Goal: Information Seeking & Learning: Learn about a topic

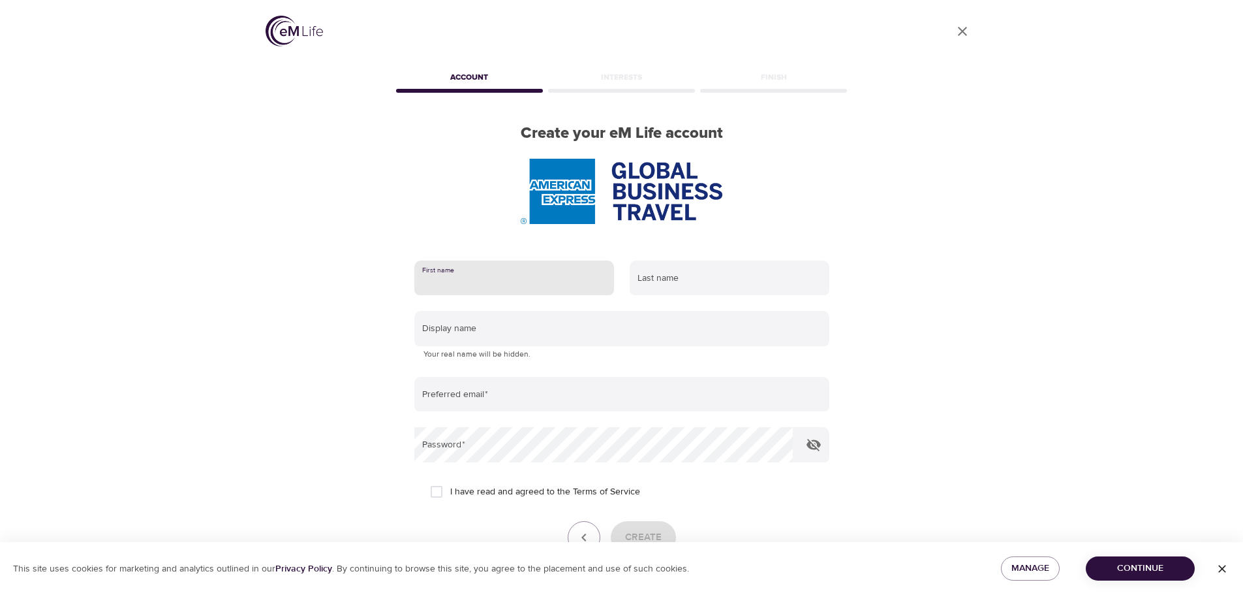
click at [504, 285] on input "text" at bounding box center [514, 277] width 200 height 35
type input "Ulrika"
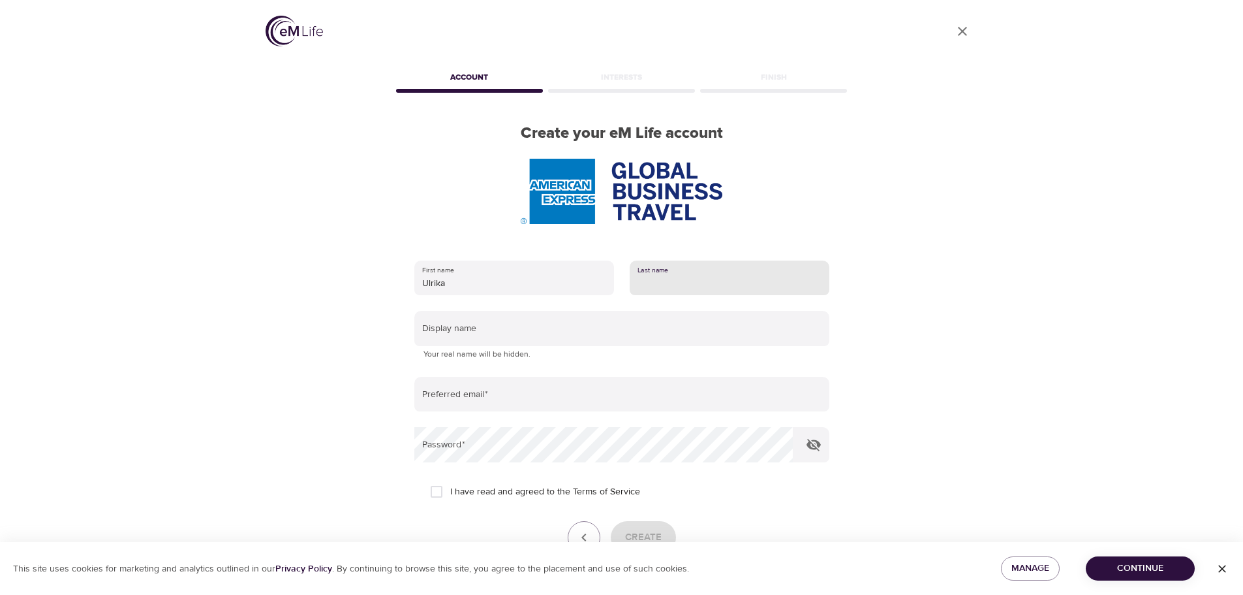
click at [672, 278] on input "text" at bounding box center [730, 277] width 200 height 35
type input "Löf"
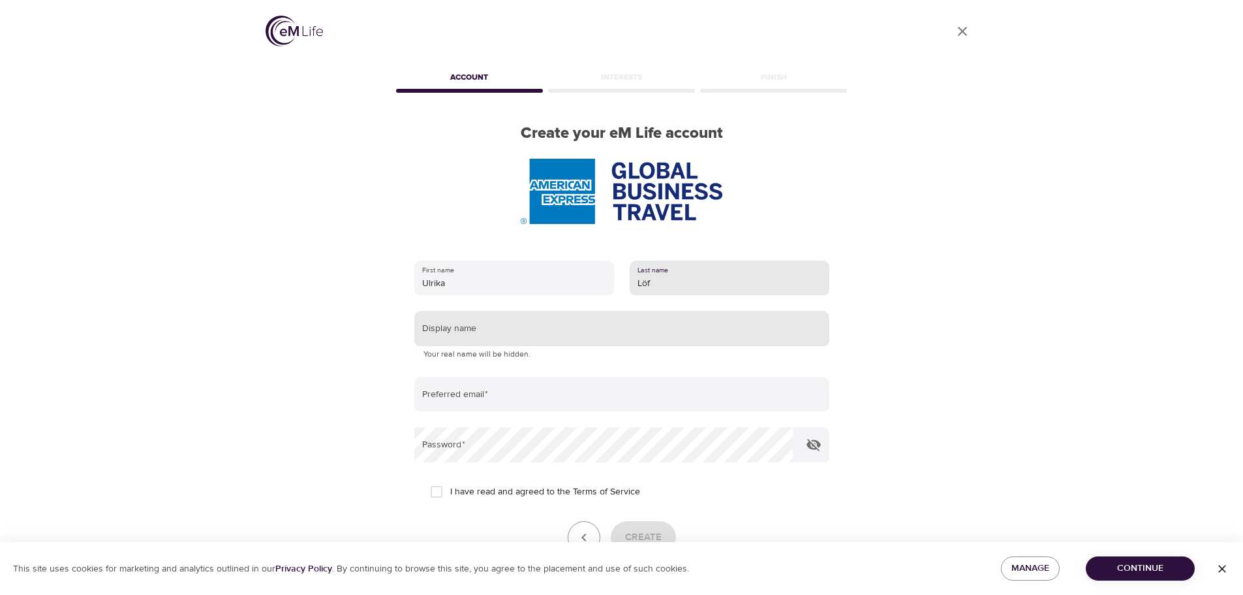
click at [648, 324] on input "text" at bounding box center [621, 328] width 415 height 35
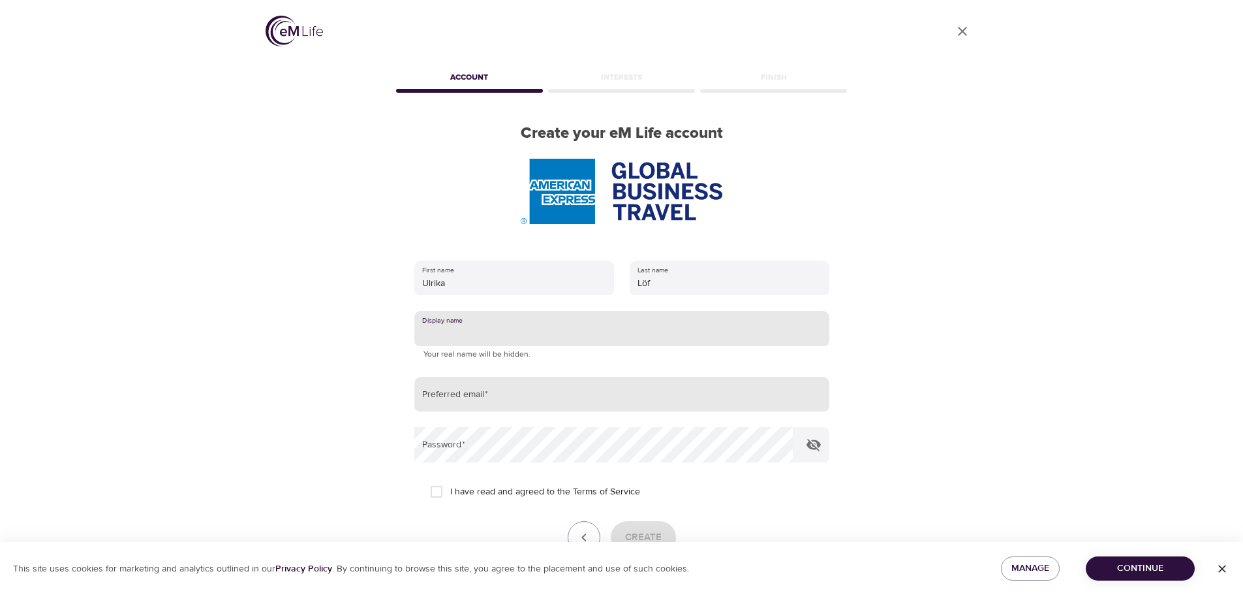
type input "[PERSON_NAME]"
click at [537, 392] on input "email" at bounding box center [621, 394] width 415 height 35
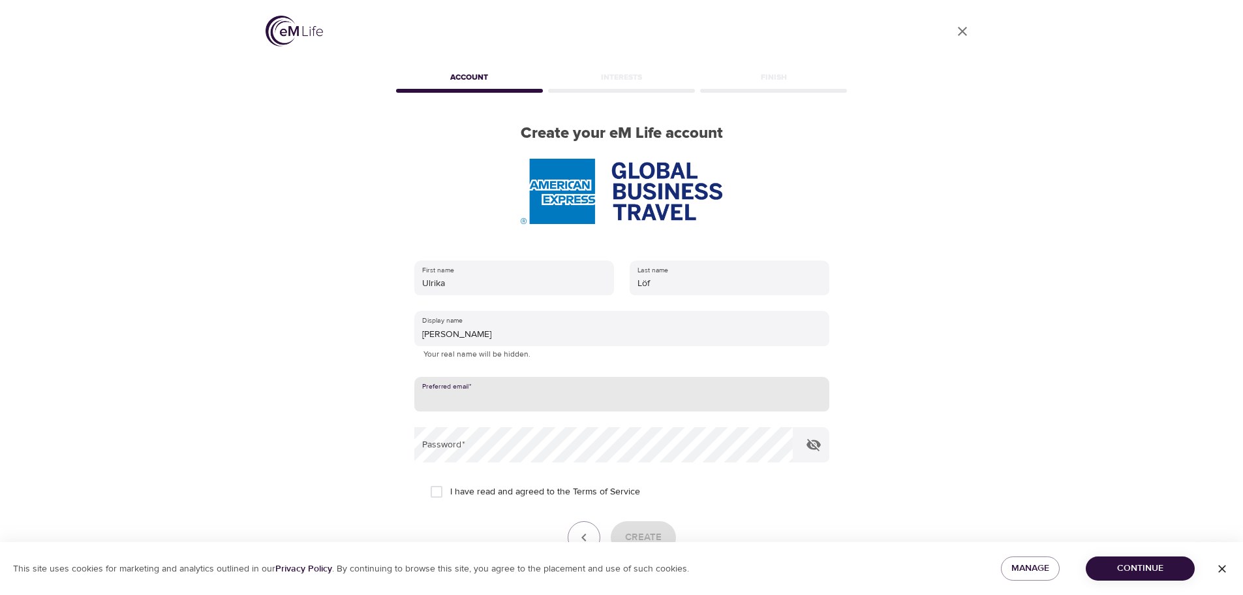
type input "[EMAIL_ADDRESS][DOMAIN_NAME]"
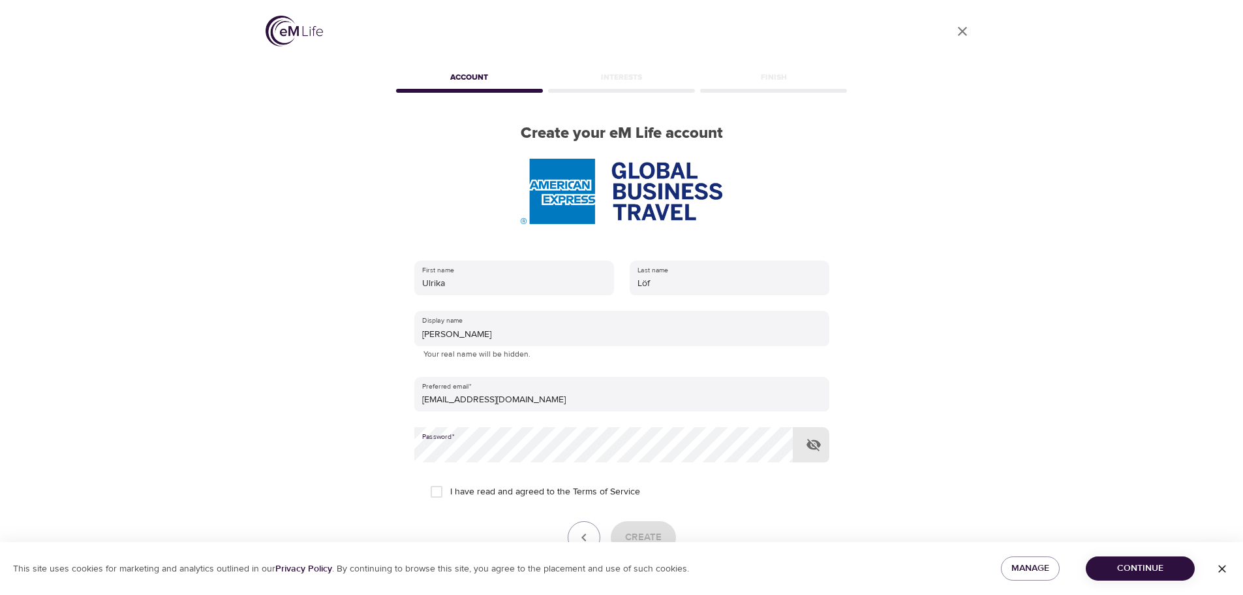
click at [441, 491] on input "I have read and agreed to the Terms of Service" at bounding box center [436, 491] width 27 height 27
checkbox input "true"
click at [653, 530] on span "Create" at bounding box center [643, 537] width 37 height 17
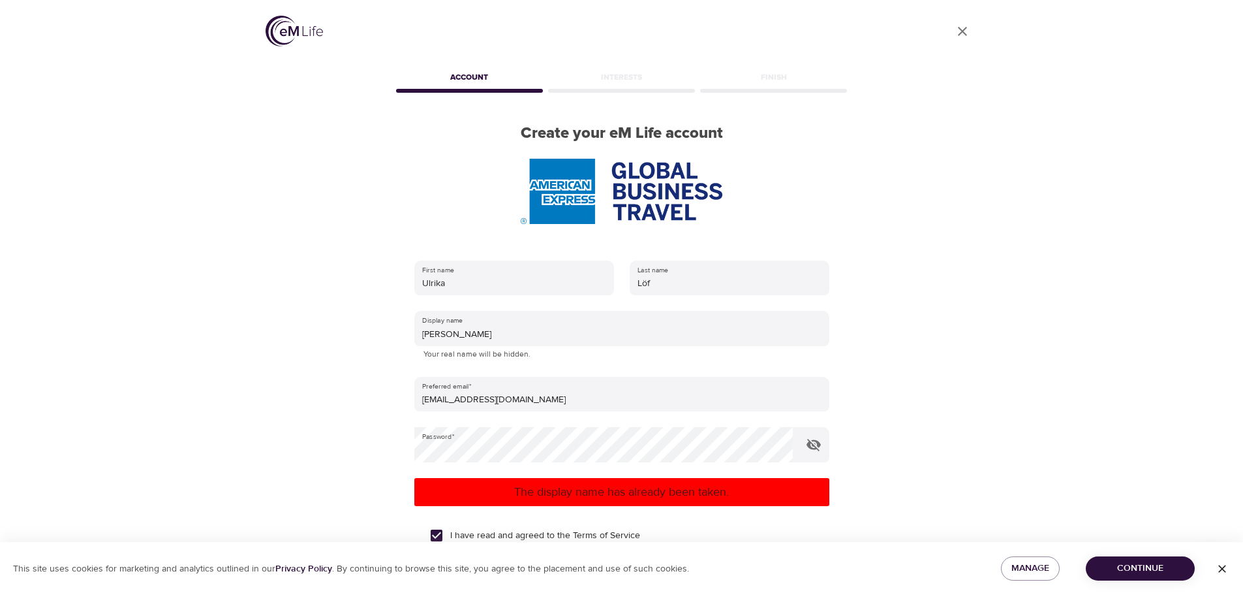
click at [896, 381] on div "User Profile Account Interests Finish Create your eM Life account First name Ul…" at bounding box center [622, 297] width 744 height 595
drag, startPoint x: 931, startPoint y: 0, endPoint x: 991, endPoint y: 127, distance: 139.9
click at [991, 127] on div "User Profile Account Interests Finish Create your eM Life account First name Ul…" at bounding box center [622, 297] width 744 height 595
drag, startPoint x: 1240, startPoint y: 262, endPoint x: 1240, endPoint y: 373, distance: 111.0
click at [1240, 373] on div at bounding box center [1236, 297] width 13 height 595
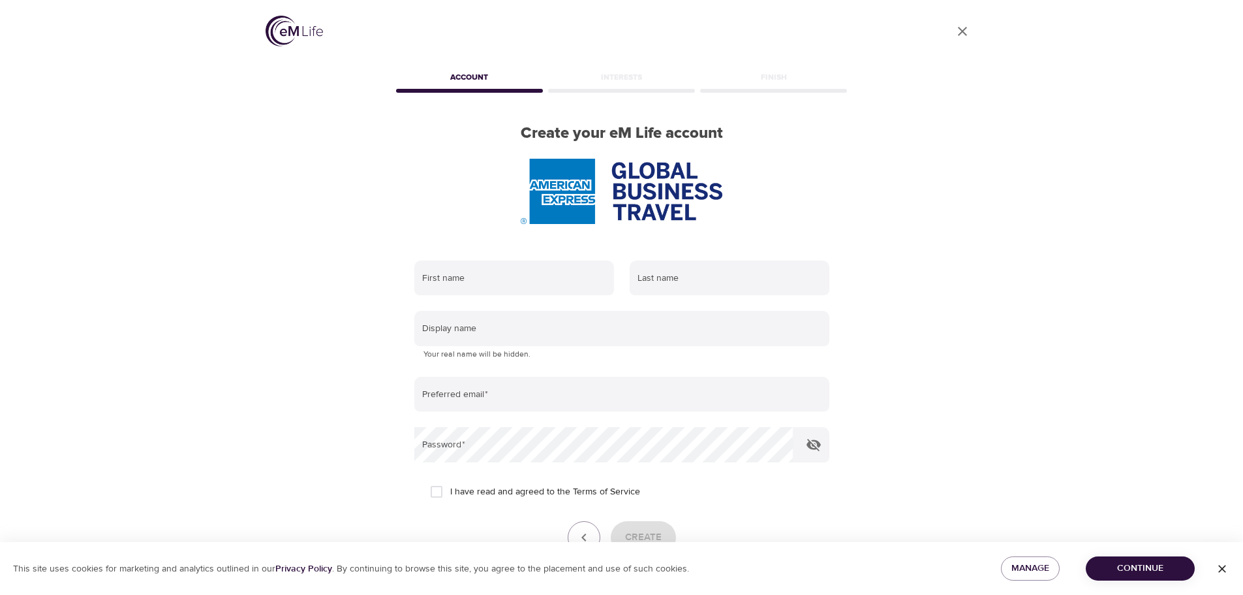
scroll to position [83, 0]
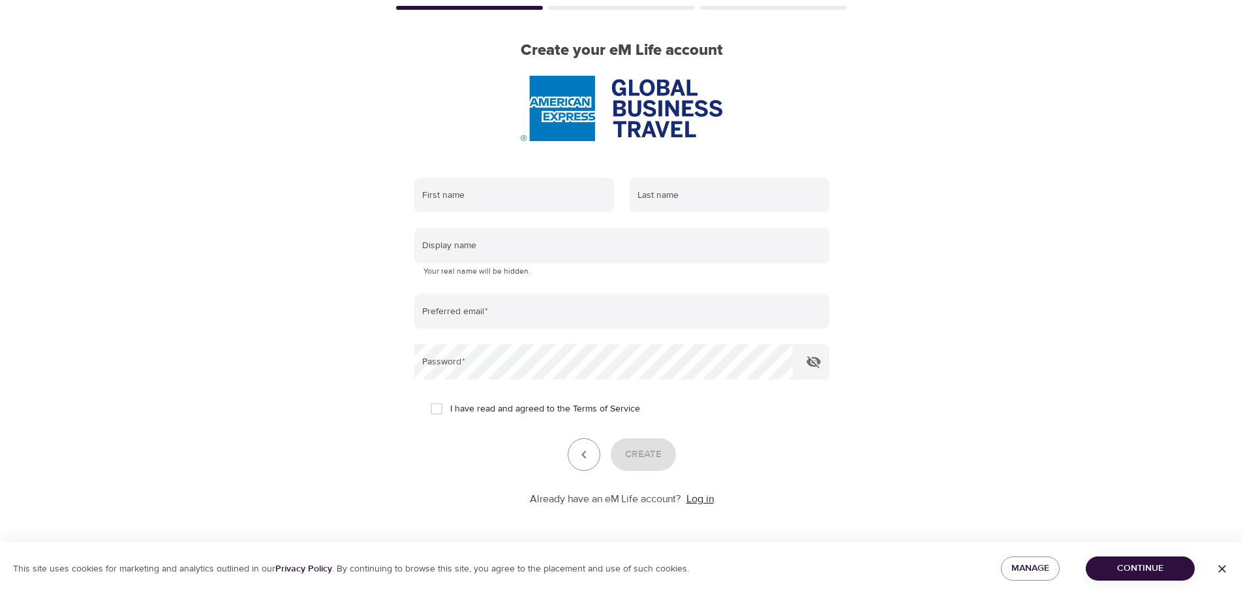
click at [698, 496] on link "Log in" at bounding box center [700, 498] width 27 height 13
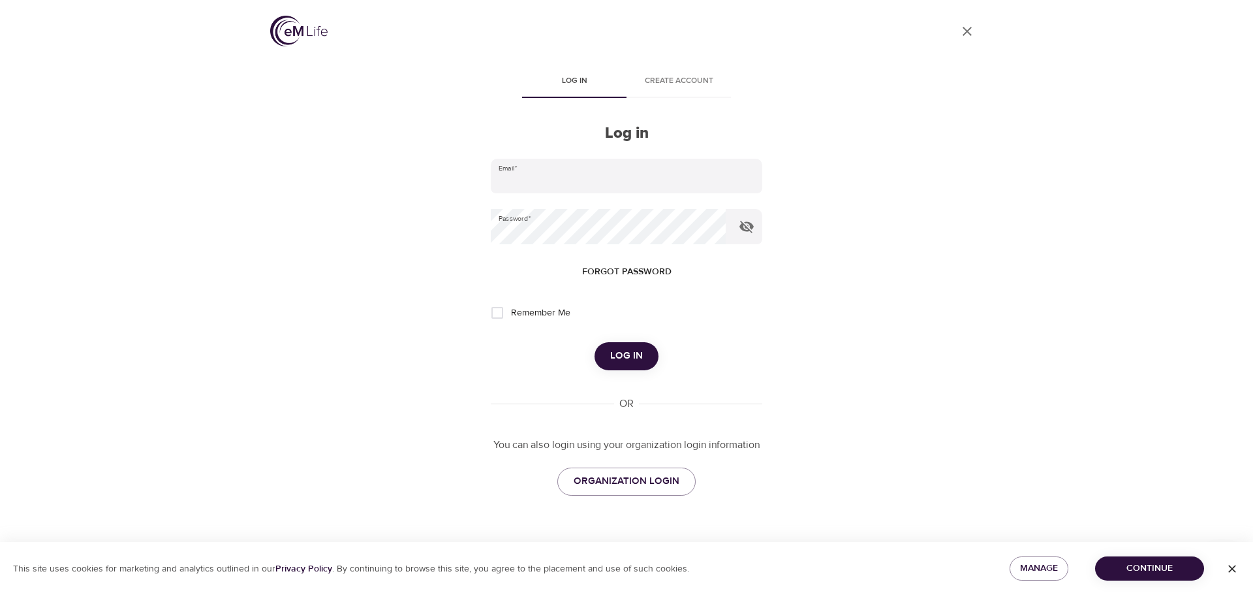
type input "[EMAIL_ADDRESS][DOMAIN_NAME]"
click at [641, 354] on span "Log in" at bounding box center [626, 355] width 33 height 17
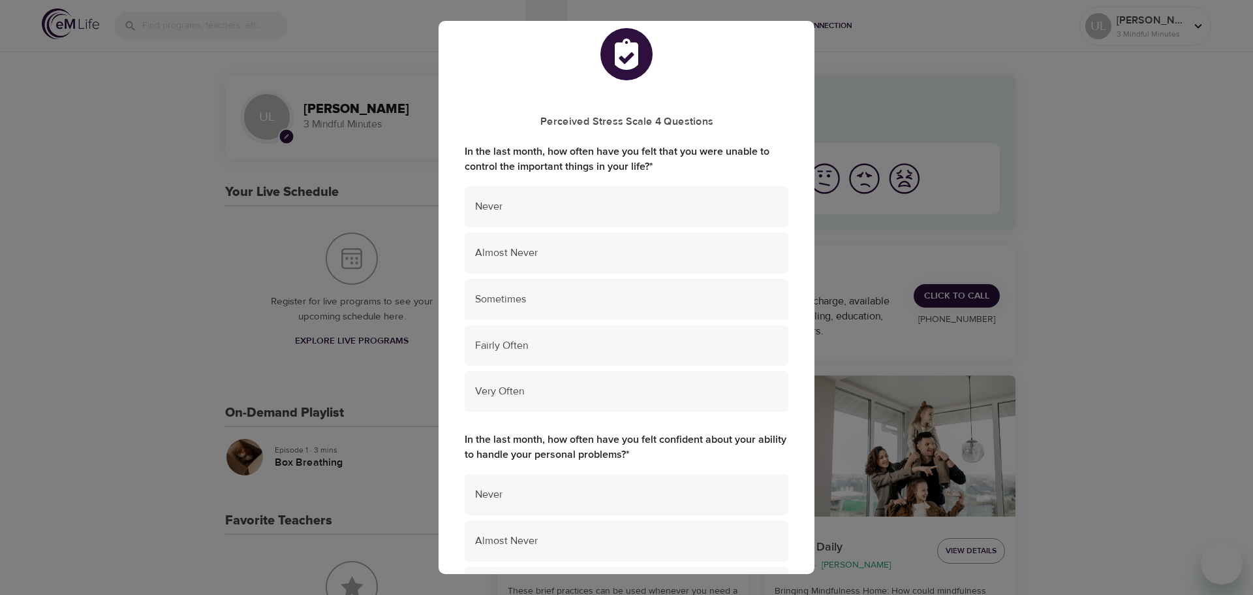
scroll to position [20, 0]
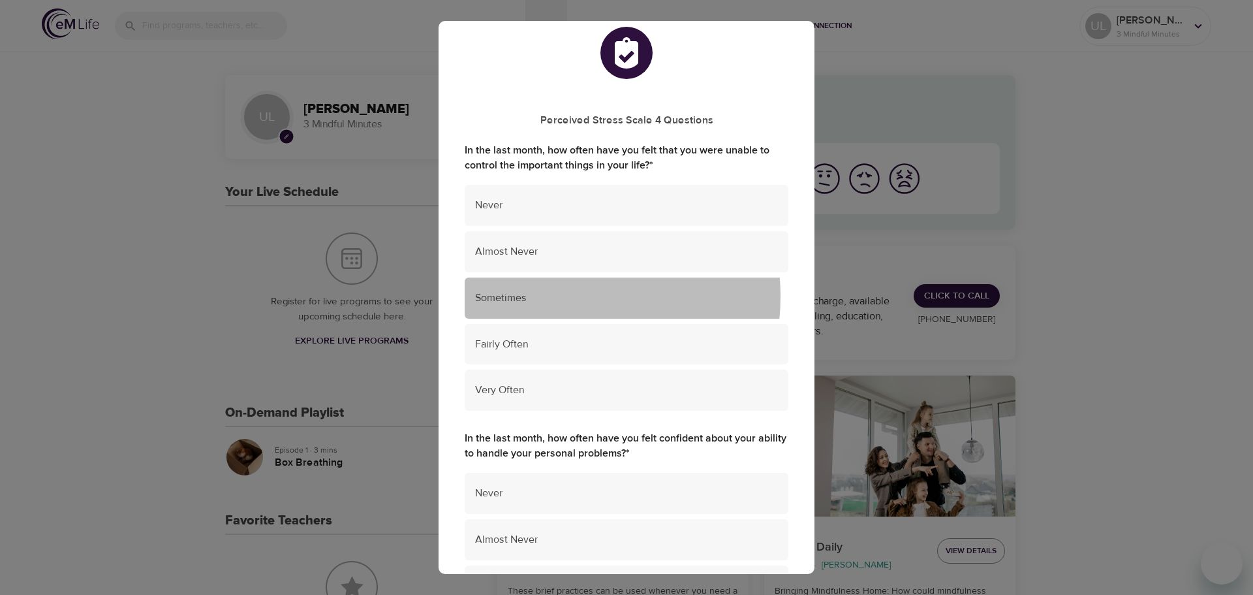
click at [542, 296] on span "Sometimes" at bounding box center [626, 297] width 303 height 15
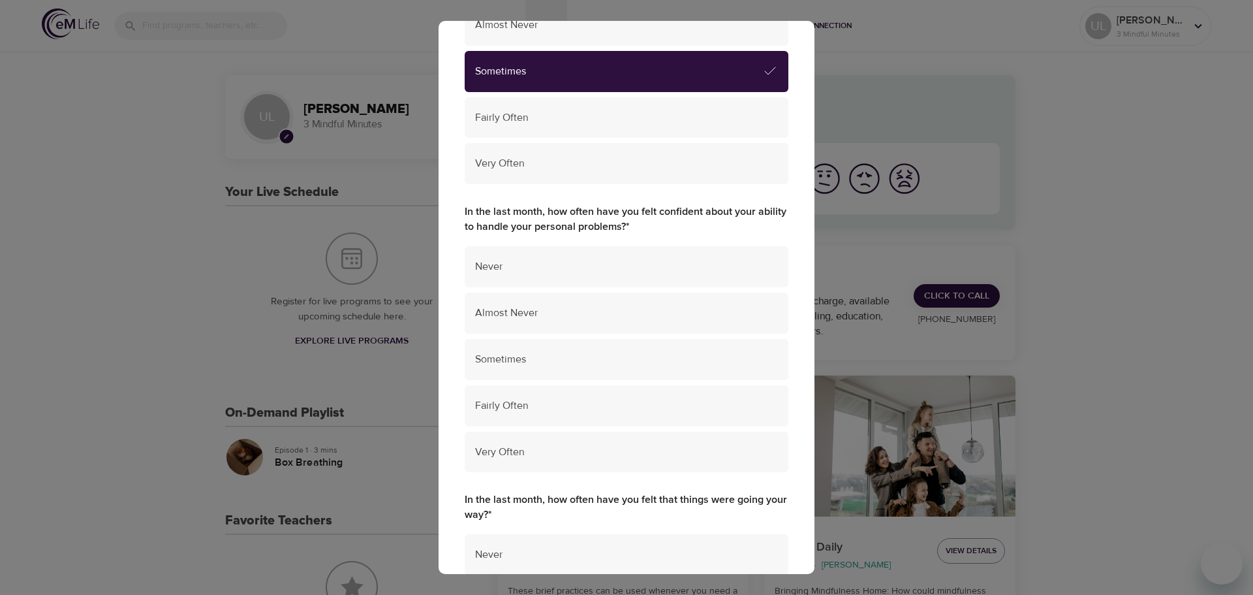
scroll to position [254, 0]
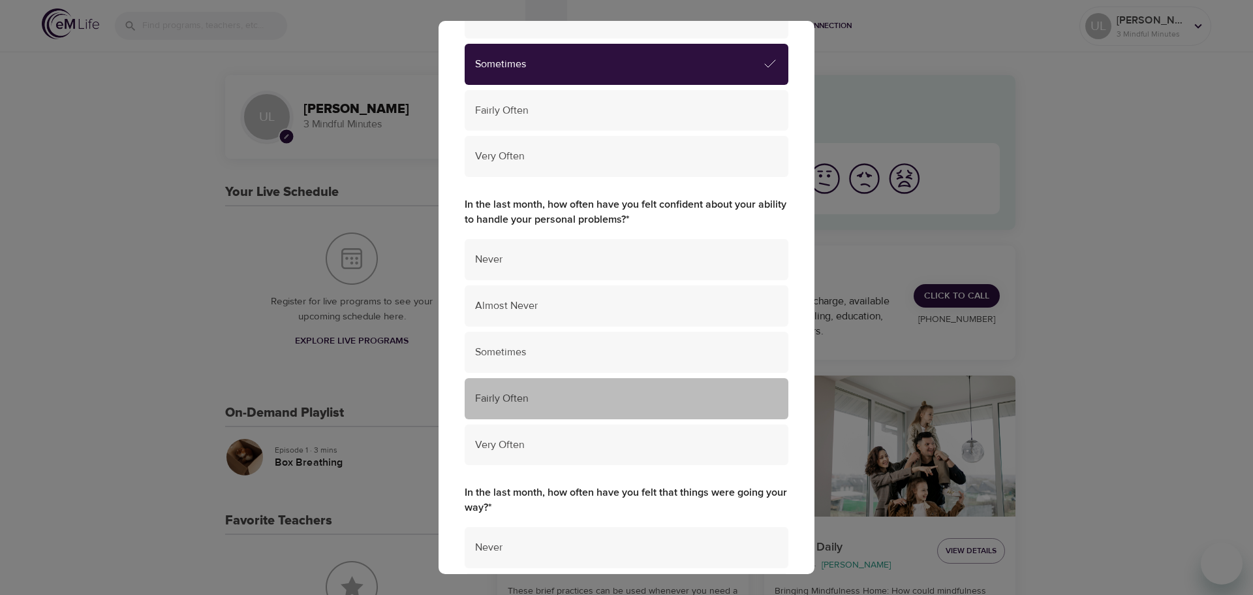
click at [696, 401] on span "Fairly Often" at bounding box center [626, 398] width 303 height 15
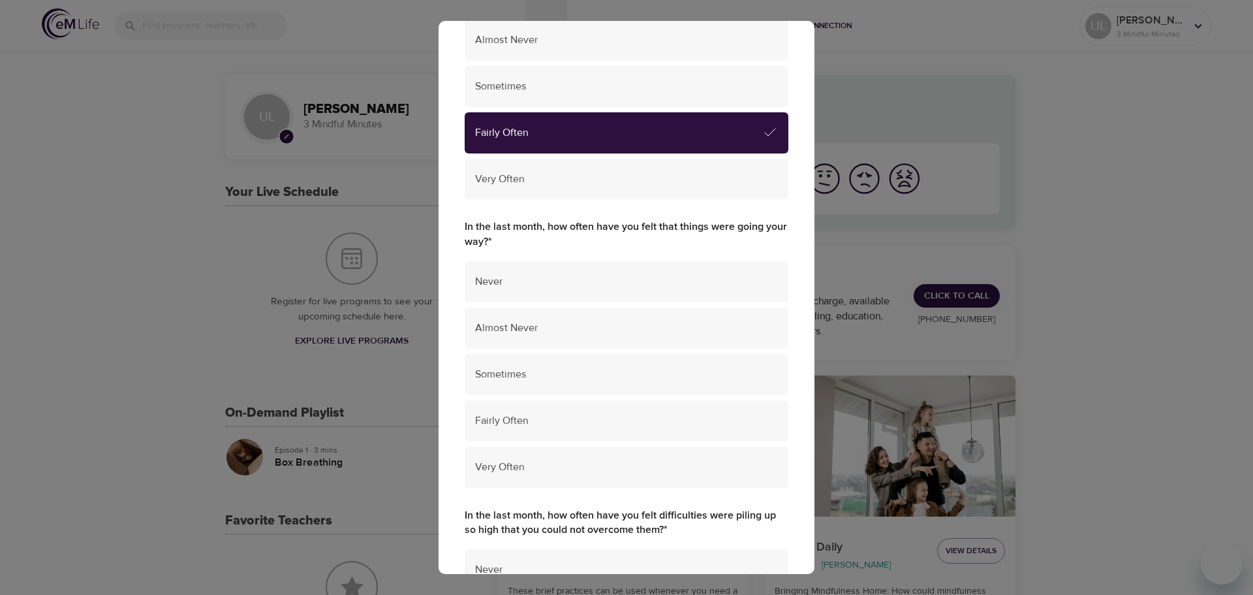
scroll to position [522, 0]
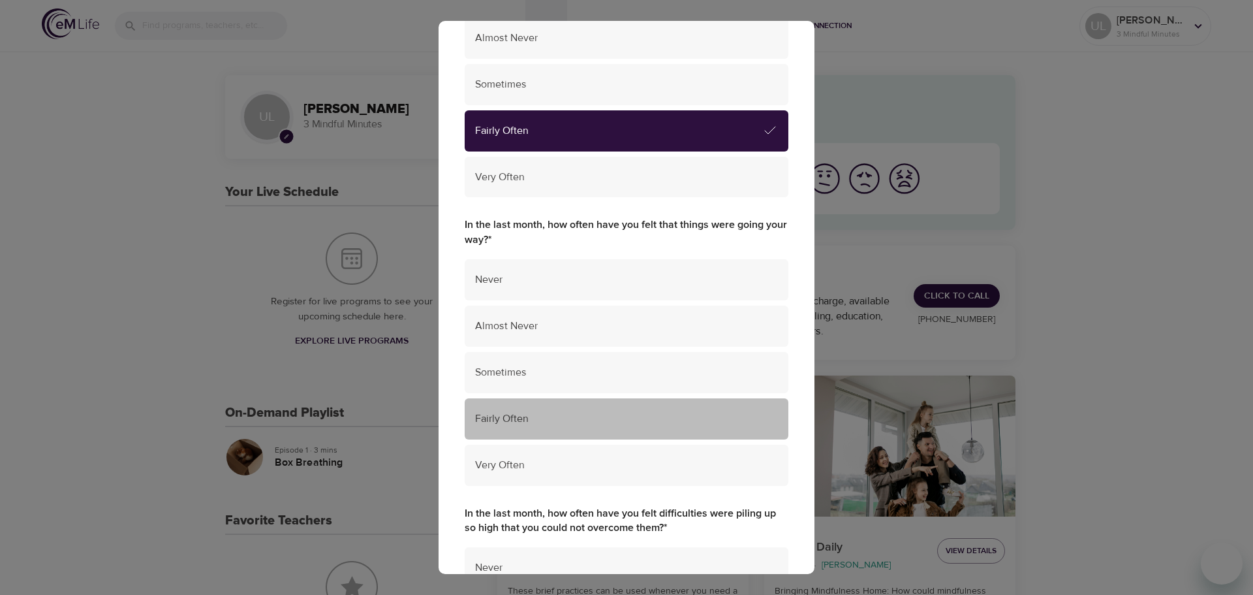
click at [681, 409] on div "Fairly Often" at bounding box center [627, 418] width 324 height 41
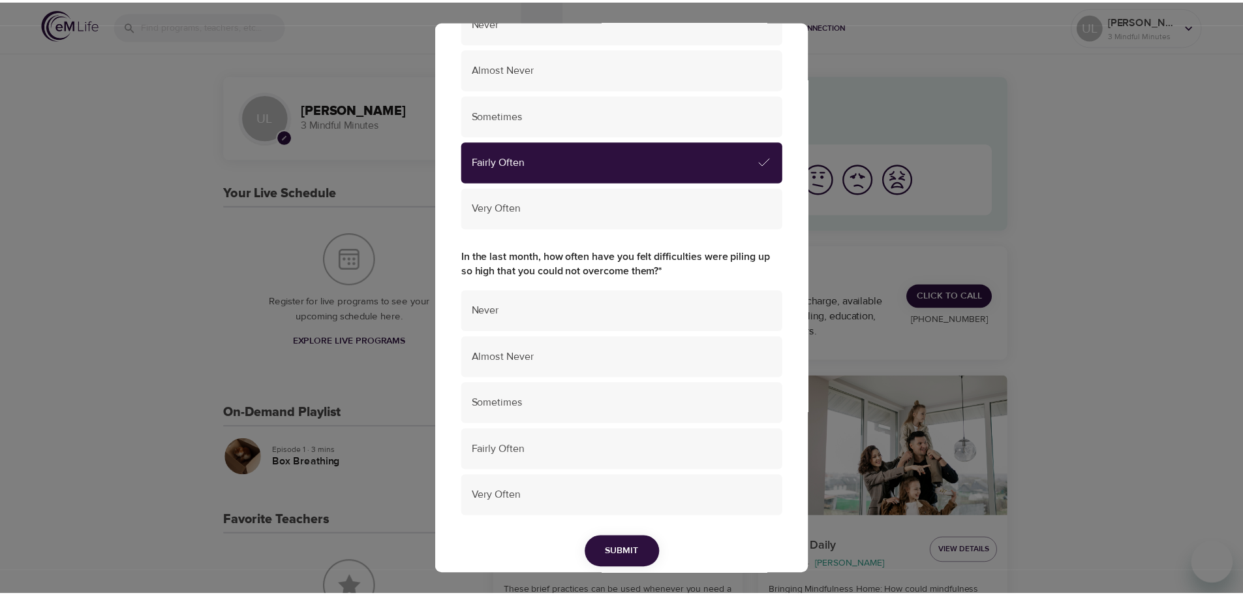
scroll to position [785, 0]
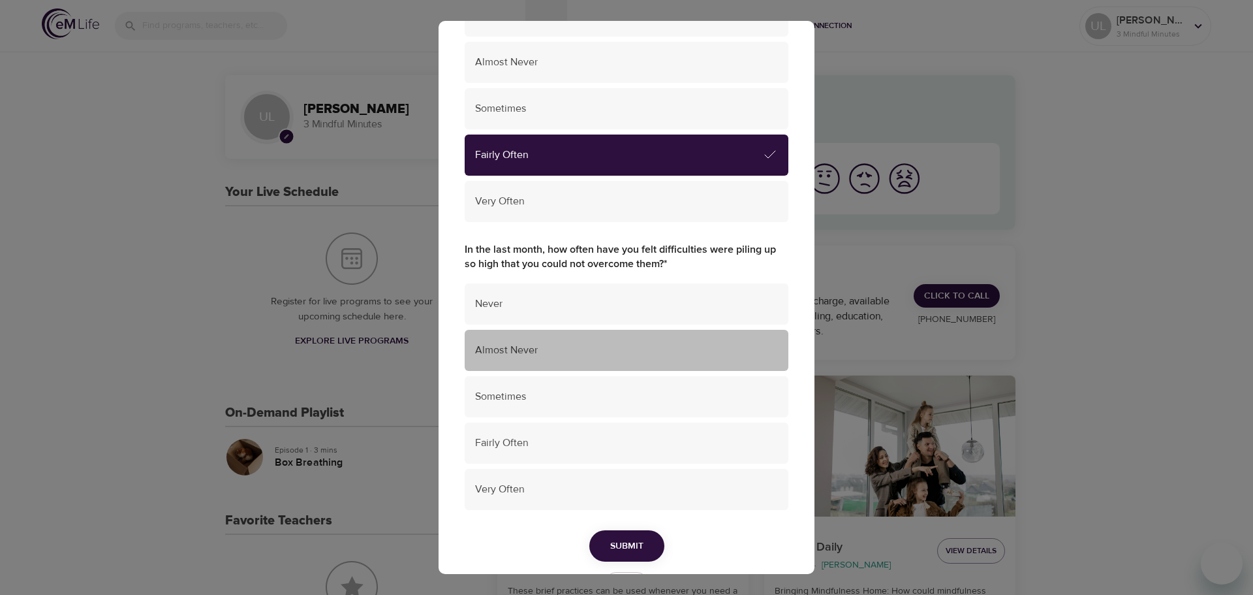
click at [633, 356] on span "Almost Never" at bounding box center [626, 350] width 303 height 15
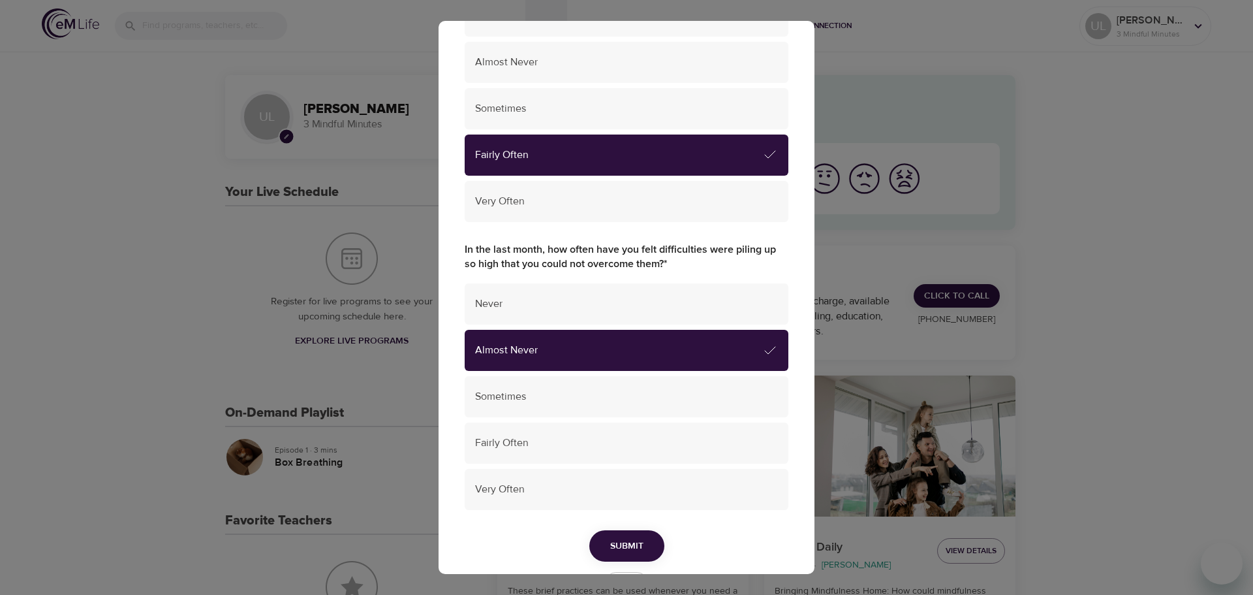
click at [633, 545] on span "Submit" at bounding box center [626, 546] width 33 height 16
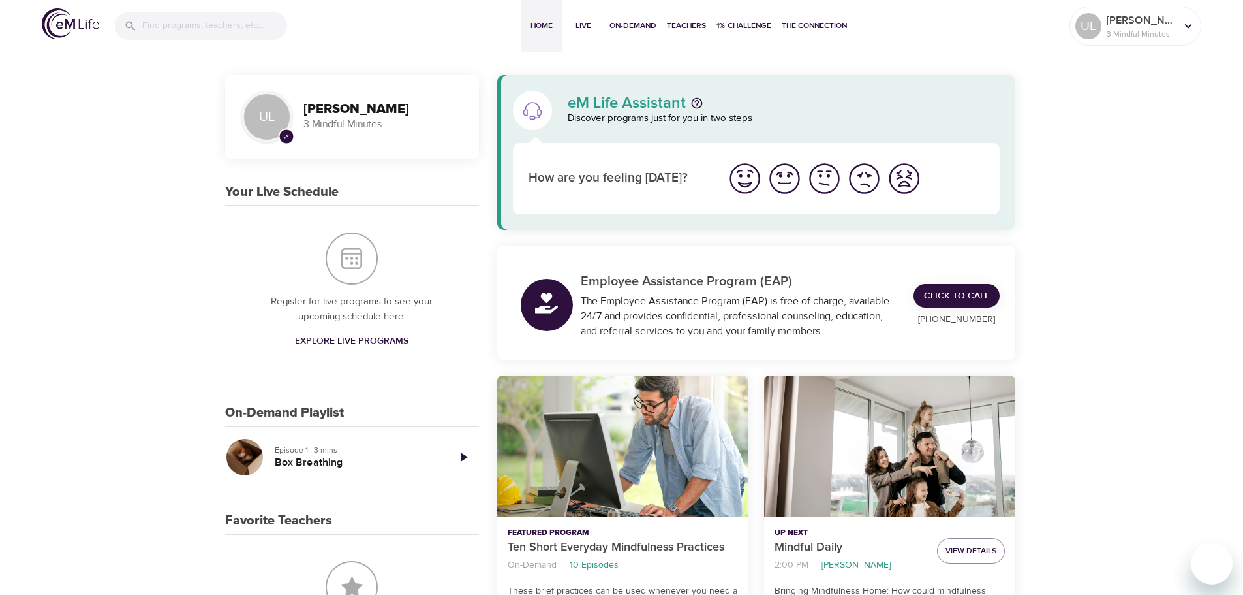
click at [791, 180] on img "I'm feeling good" at bounding box center [785, 179] width 36 height 36
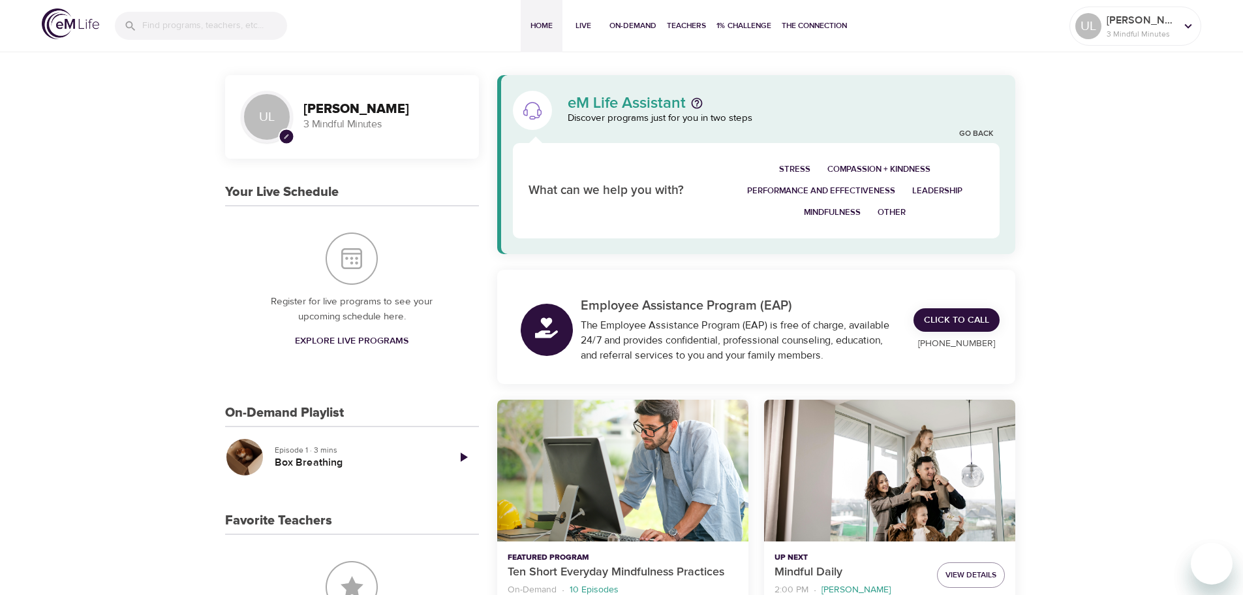
click at [946, 191] on span "Leadership" at bounding box center [938, 190] width 50 height 15
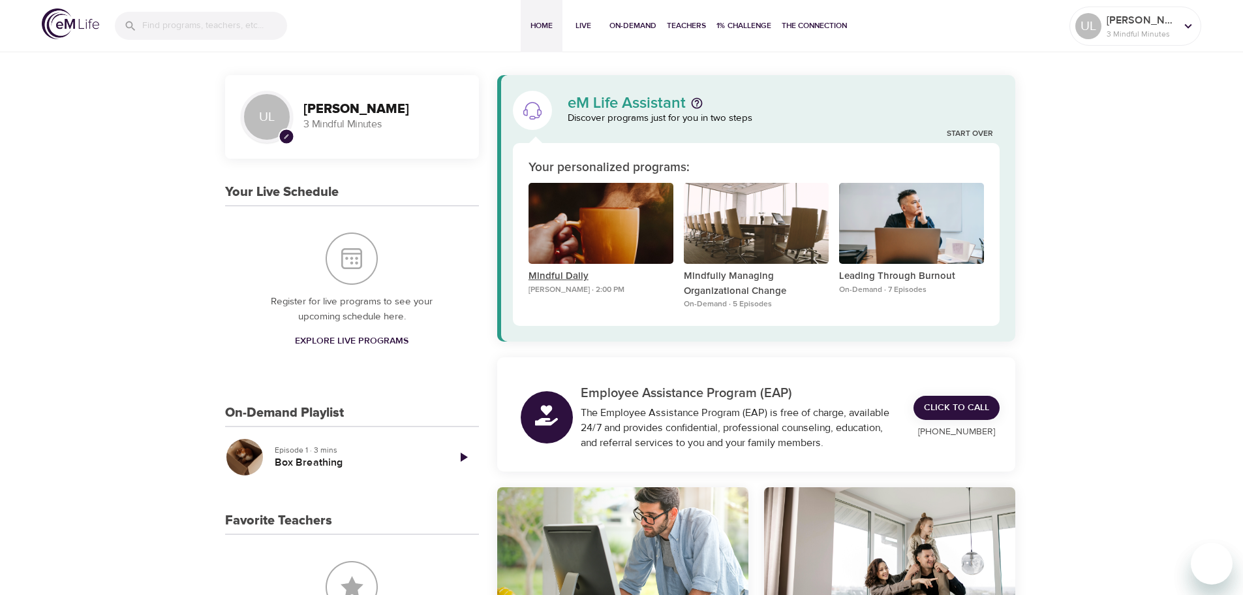
click at [571, 275] on p "Mindful Daily" at bounding box center [601, 276] width 145 height 15
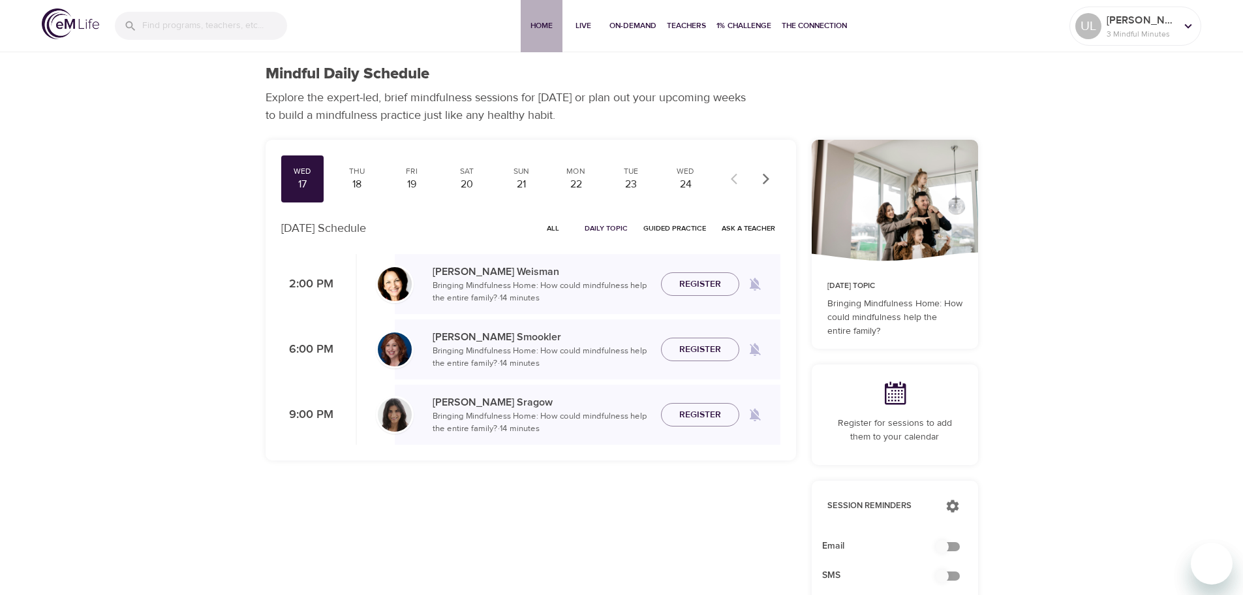
click at [538, 23] on span "Home" at bounding box center [541, 26] width 31 height 14
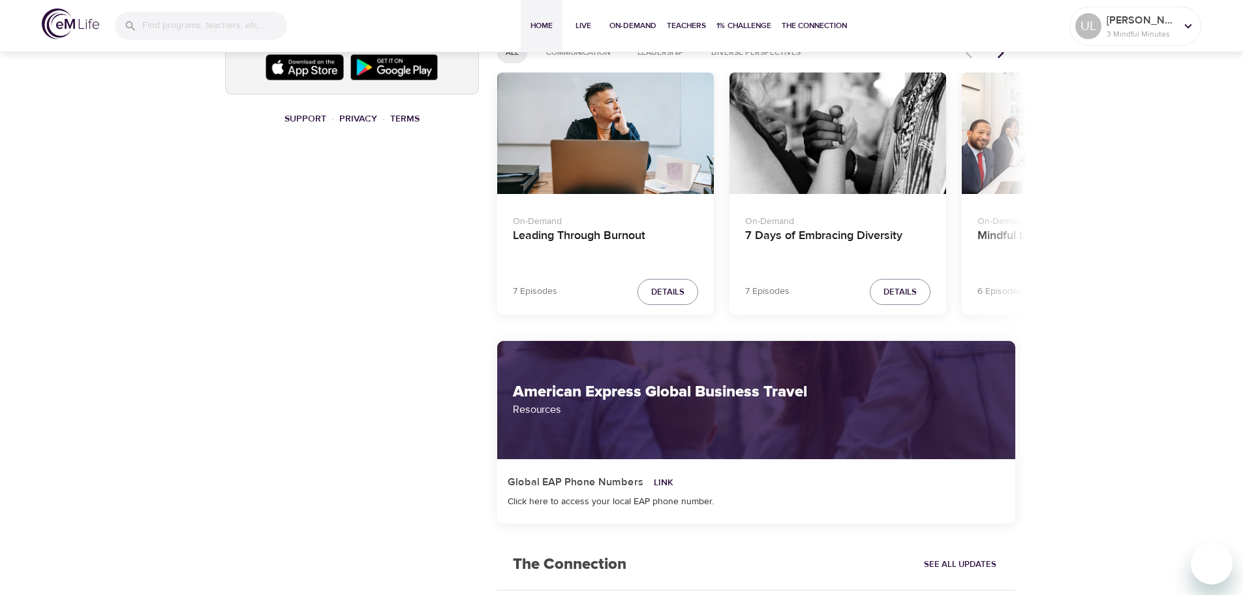
scroll to position [784, 0]
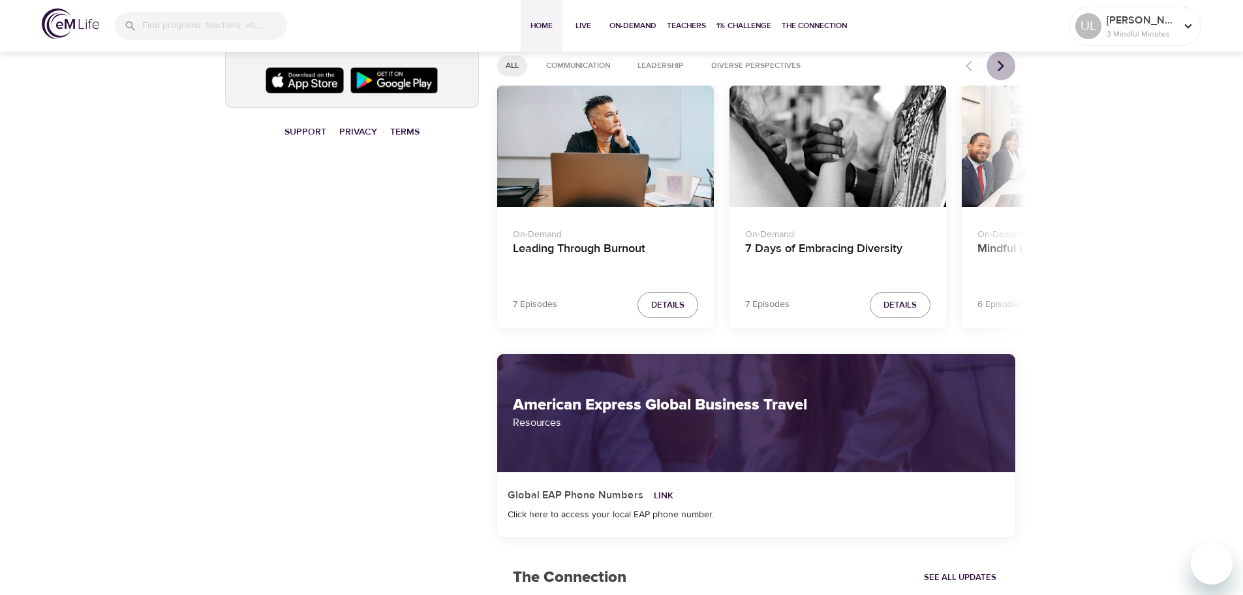
click at [1000, 72] on icon "Next items" at bounding box center [1001, 65] width 13 height 13
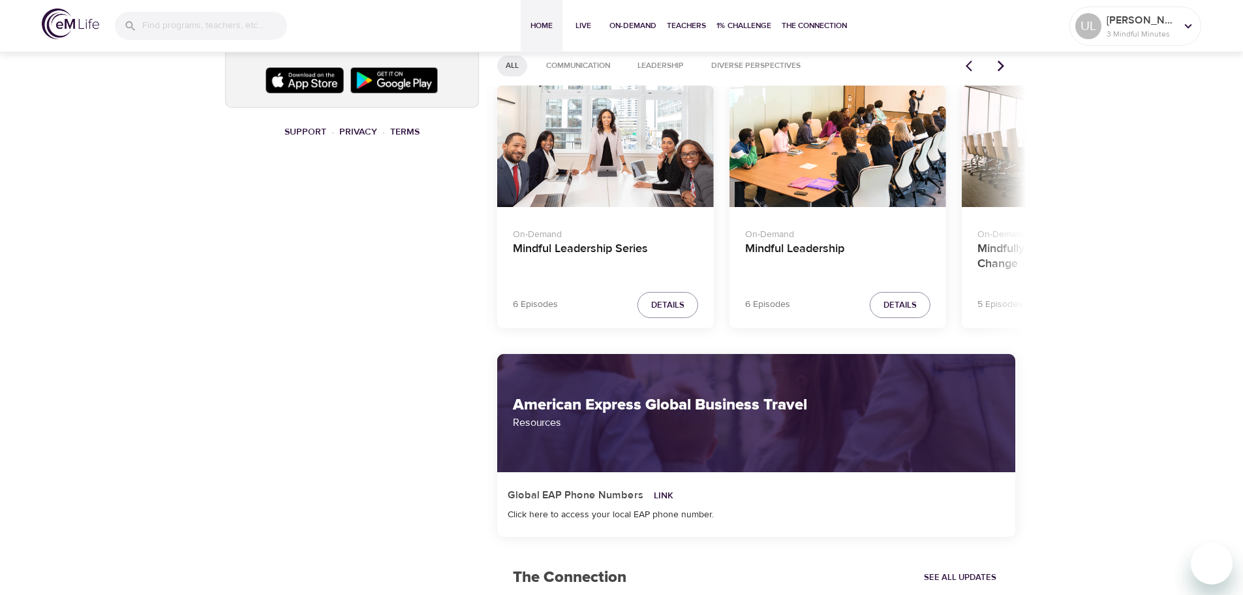
click at [1000, 72] on icon "Next items" at bounding box center [1001, 65] width 13 height 13
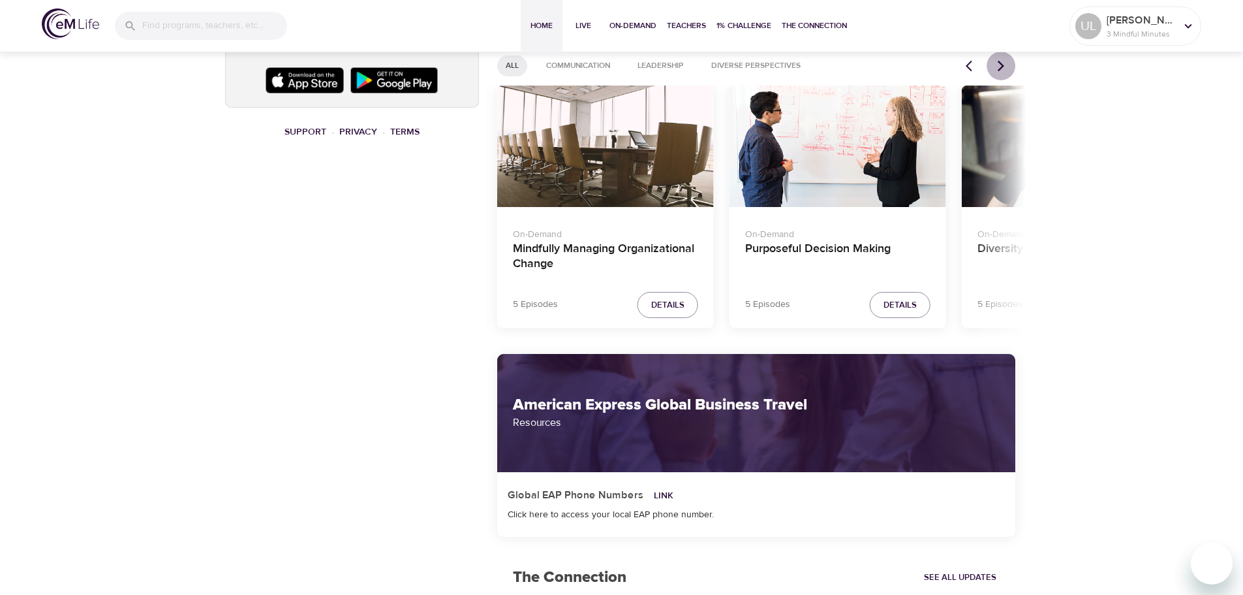
click at [1000, 72] on icon "Next items" at bounding box center [1001, 65] width 13 height 13
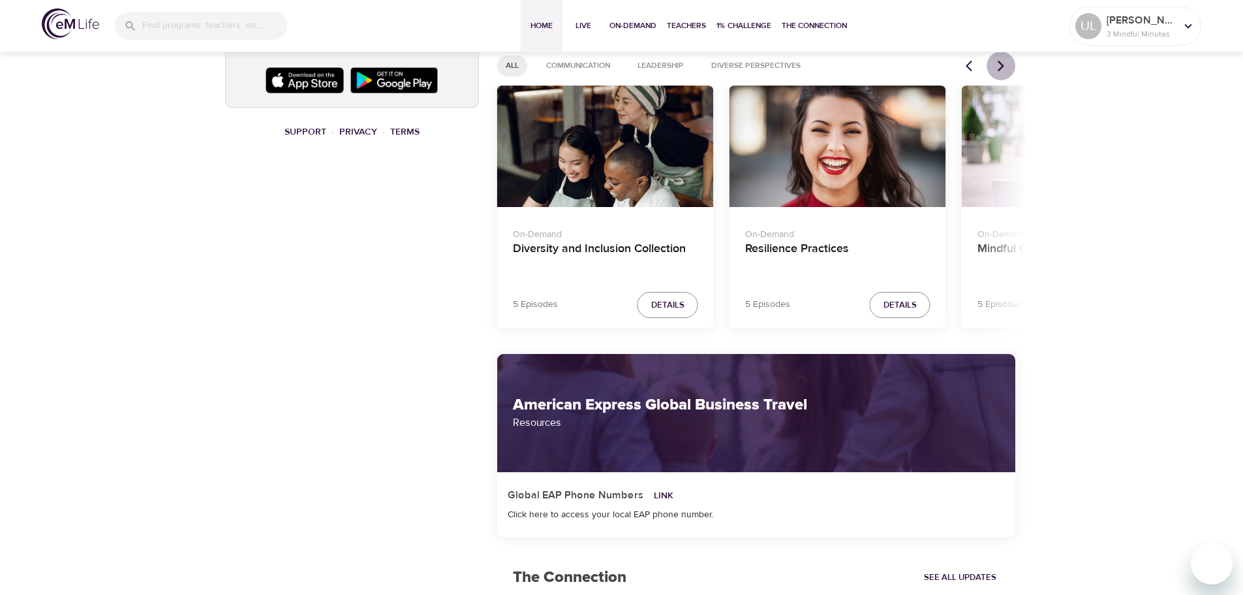
click at [1000, 72] on icon "Next items" at bounding box center [1001, 65] width 13 height 13
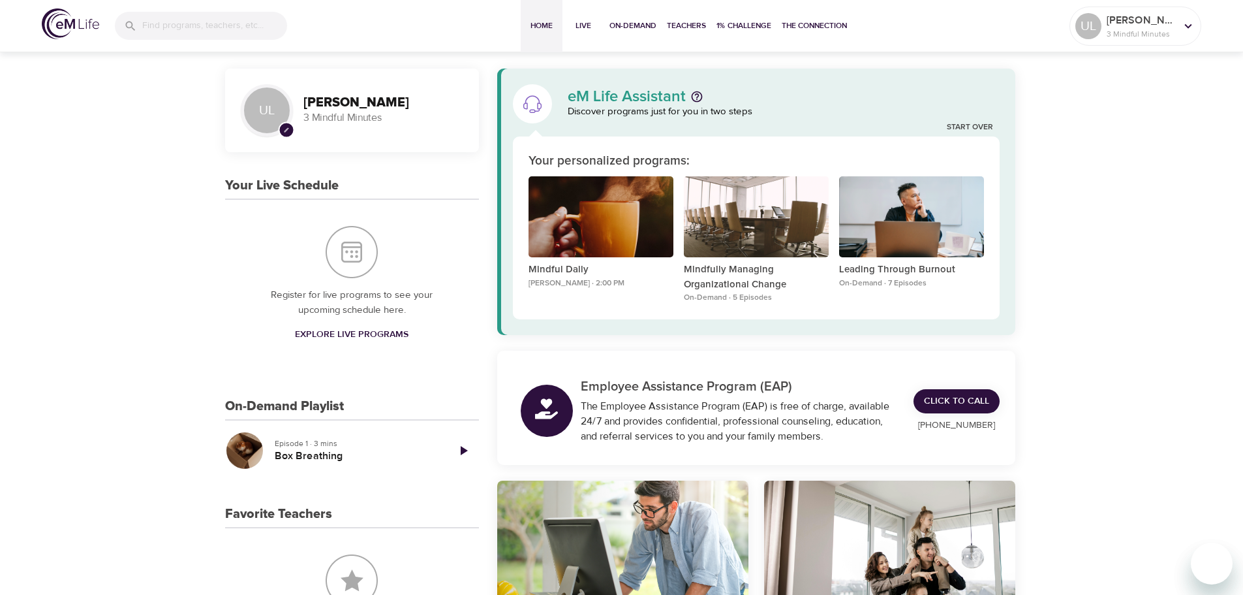
scroll to position [0, 0]
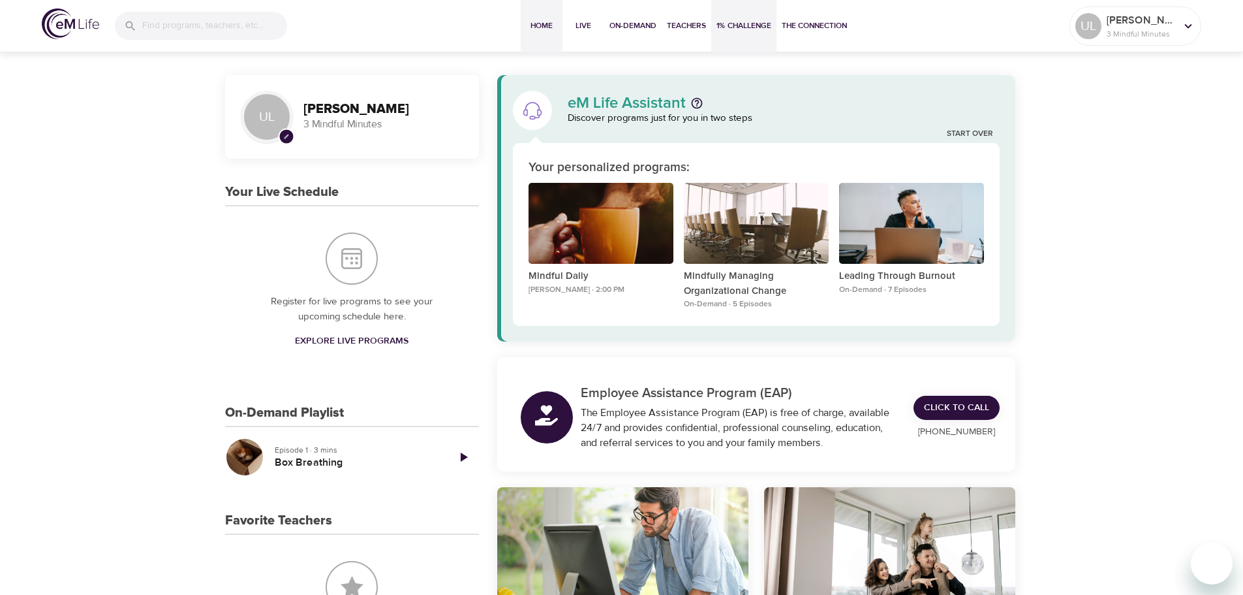
click at [742, 20] on span "1% Challenge" at bounding box center [744, 26] width 55 height 14
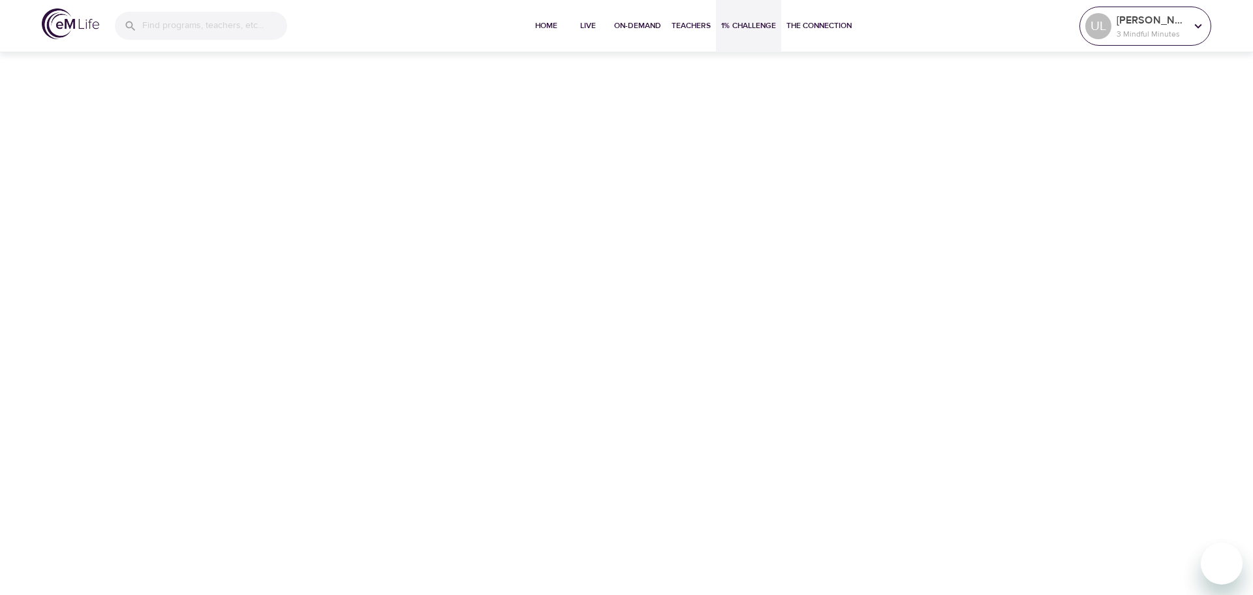
click at [1199, 30] on icon at bounding box center [1198, 26] width 14 height 14
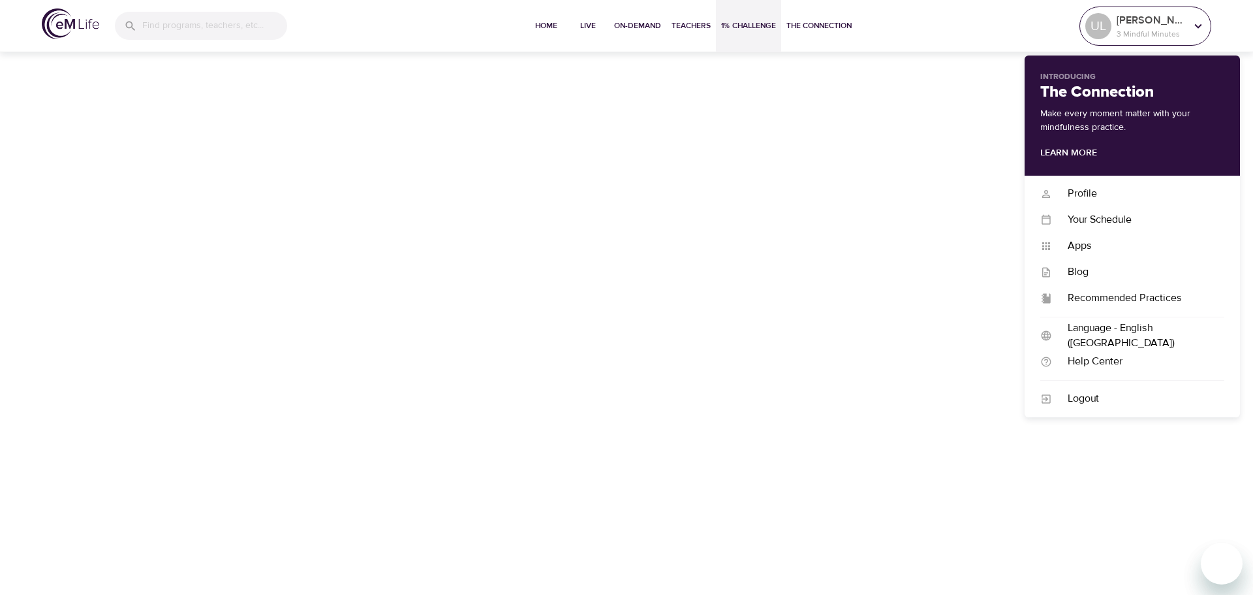
click at [1196, 30] on icon at bounding box center [1198, 26] width 14 height 14
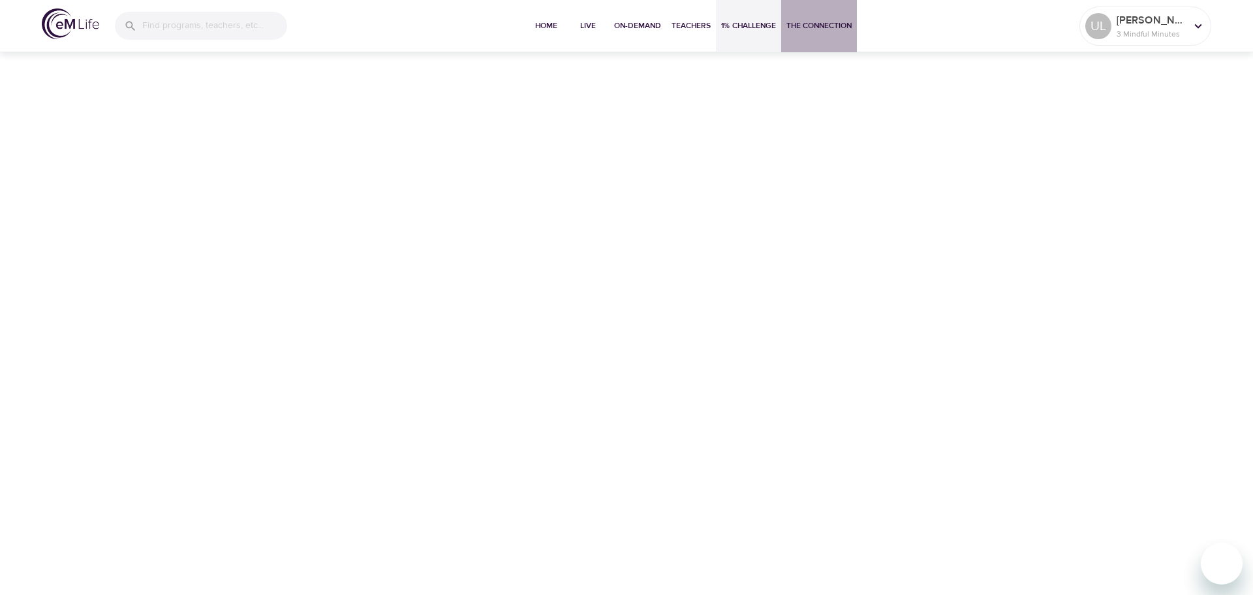
click at [821, 29] on span "The Connection" at bounding box center [819, 26] width 65 height 14
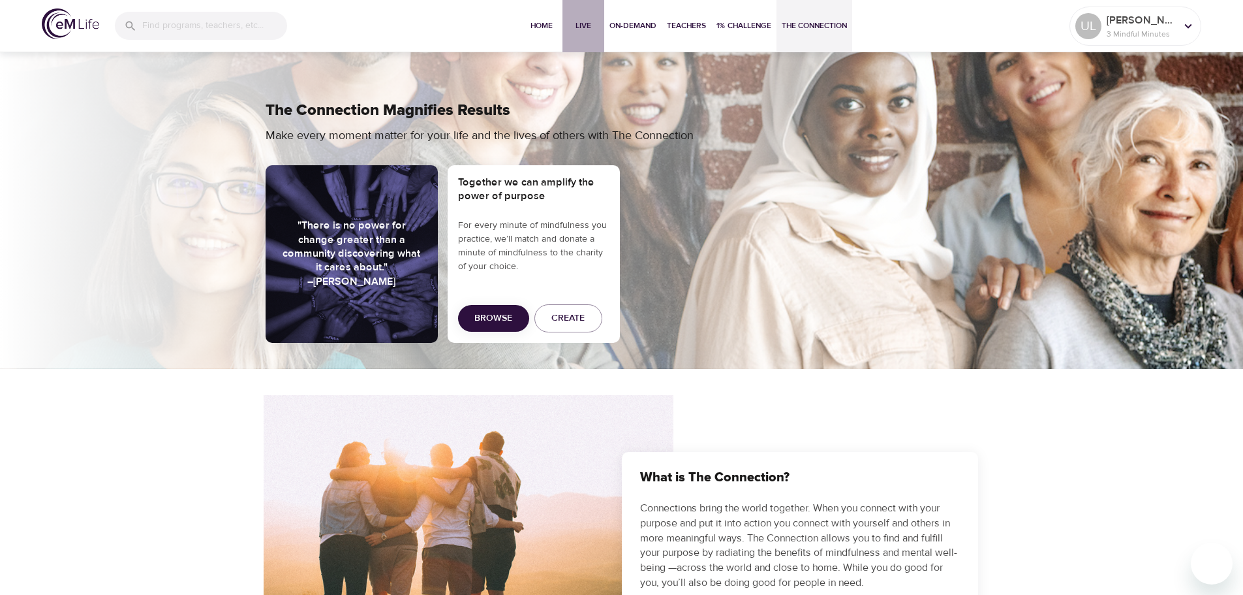
click at [580, 25] on span "Live" at bounding box center [583, 26] width 31 height 14
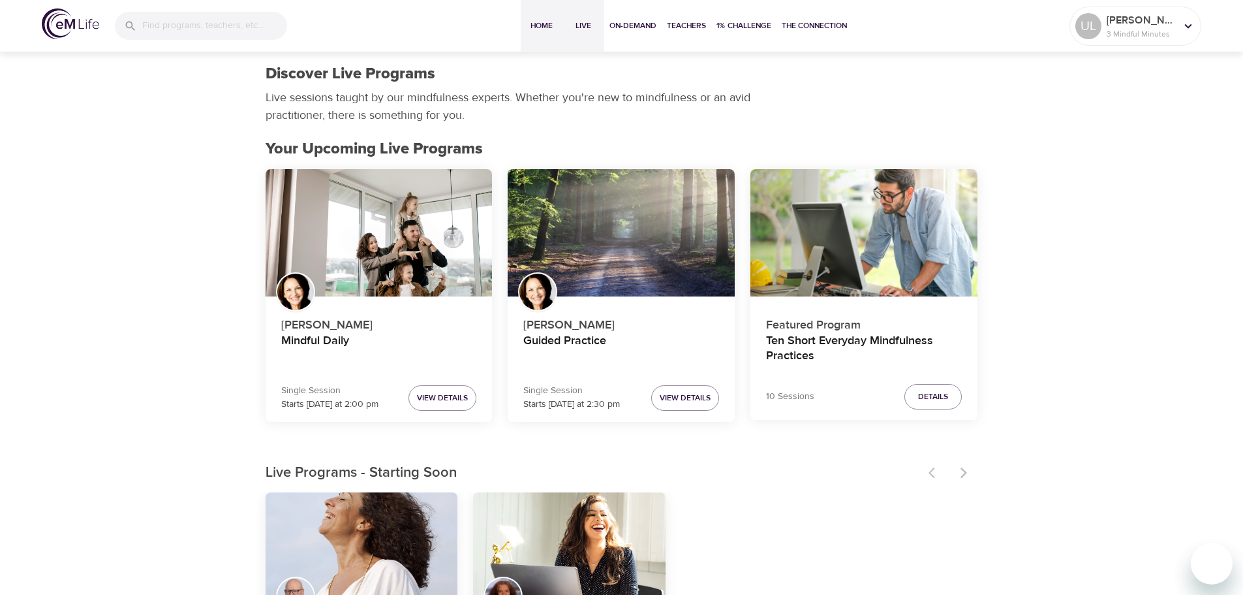
click at [537, 22] on span "Home" at bounding box center [541, 26] width 31 height 14
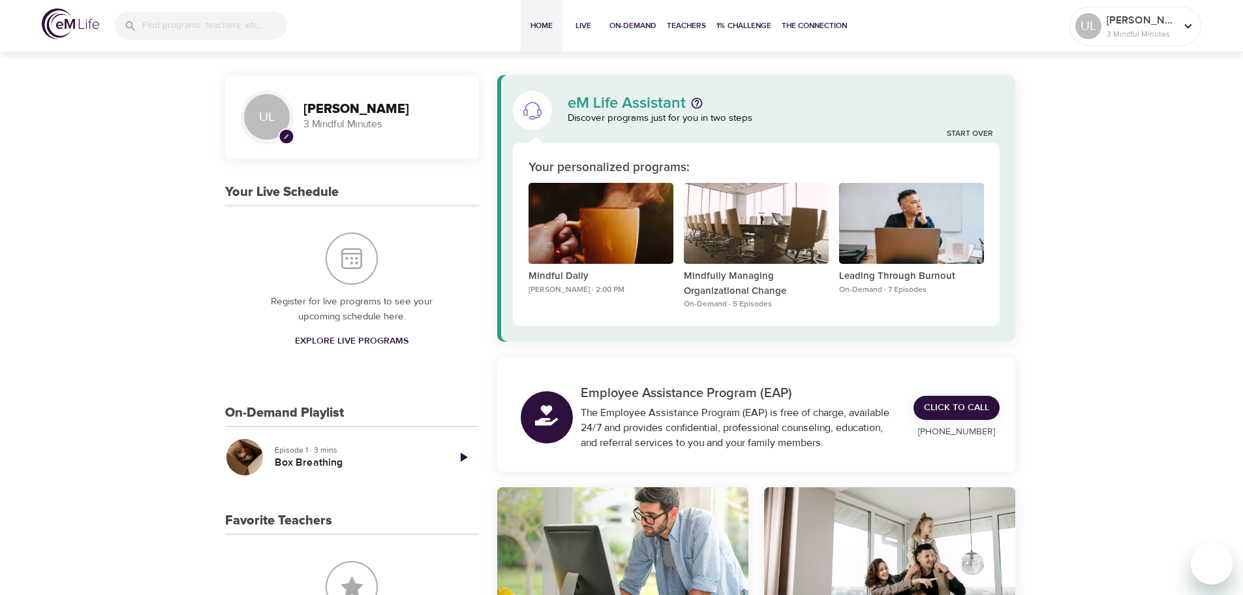
click at [969, 128] on div "eM Life Assistant Discover programs just for you in two steps" at bounding box center [784, 110] width 448 height 46
click at [967, 130] on link "Start Over" at bounding box center [970, 134] width 46 height 11
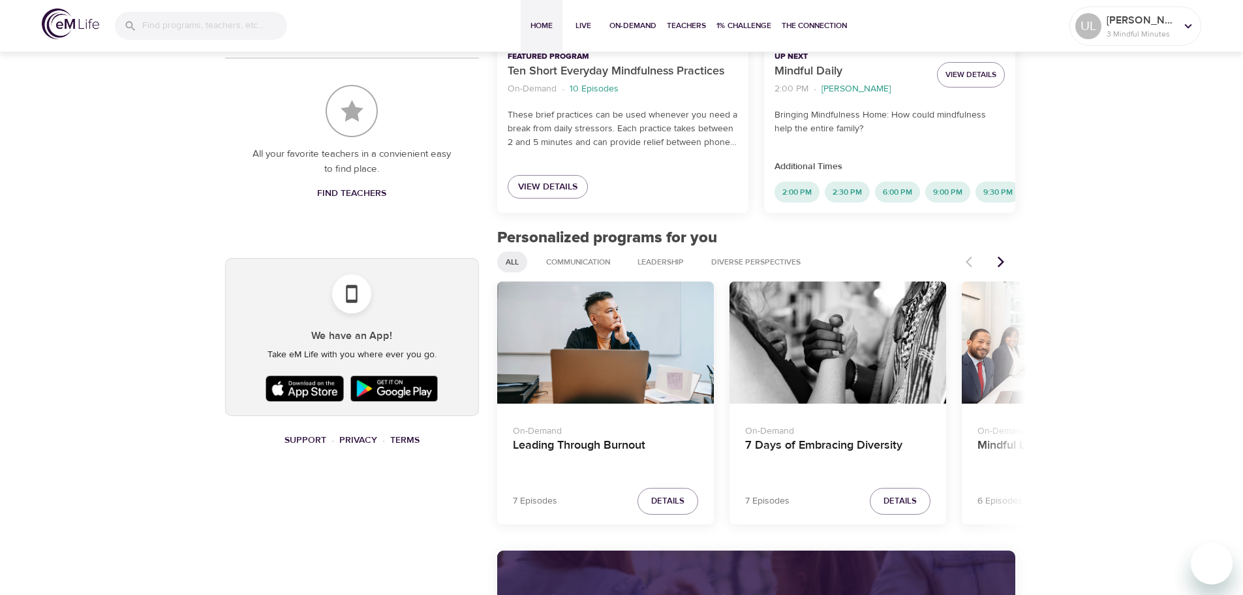
scroll to position [478, 0]
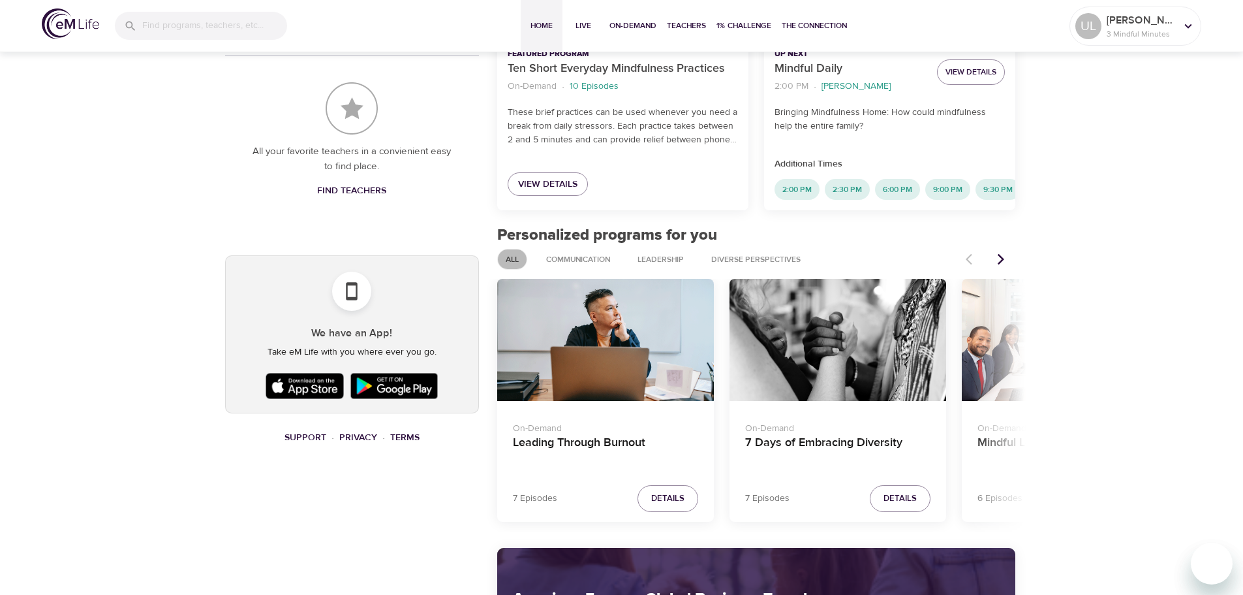
click at [511, 265] on span "All" at bounding box center [512, 259] width 29 height 11
click at [1001, 266] on icon "Next items" at bounding box center [1001, 259] width 13 height 13
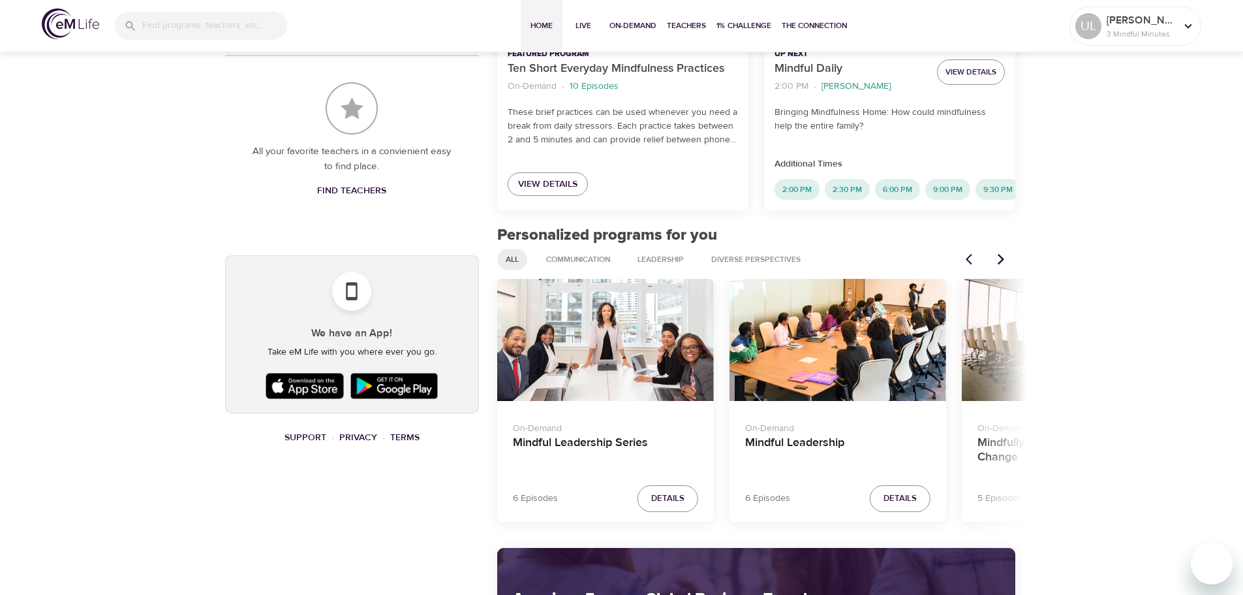
click at [1001, 266] on icon "Next items" at bounding box center [1001, 259] width 13 height 13
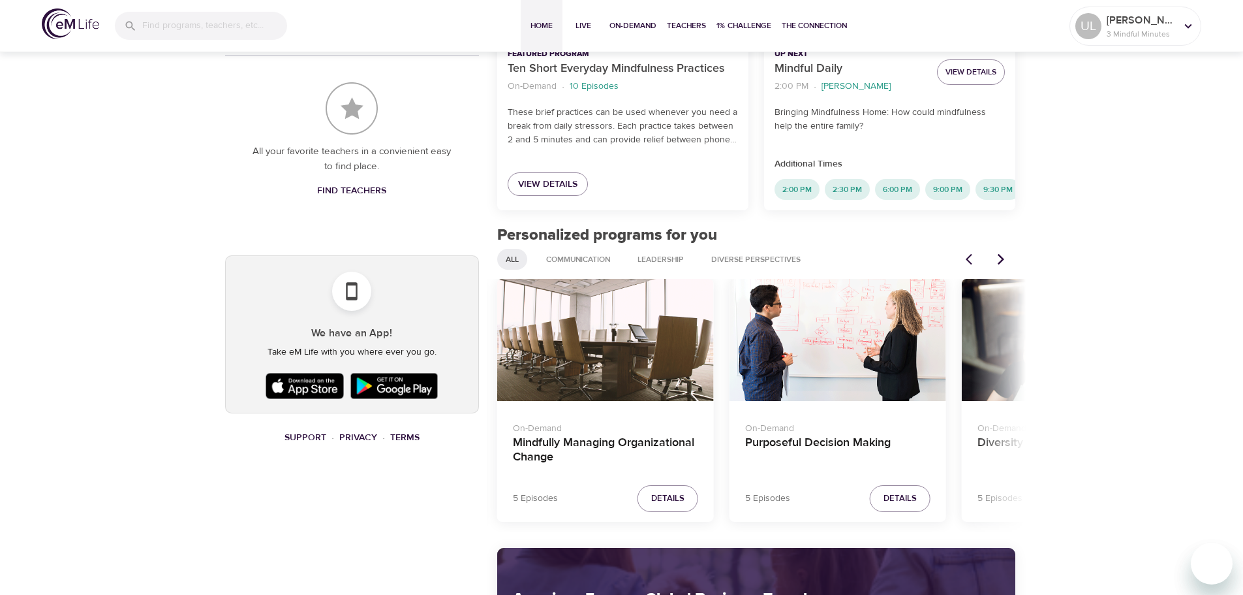
click at [1001, 266] on icon "Next items" at bounding box center [1001, 259] width 13 height 13
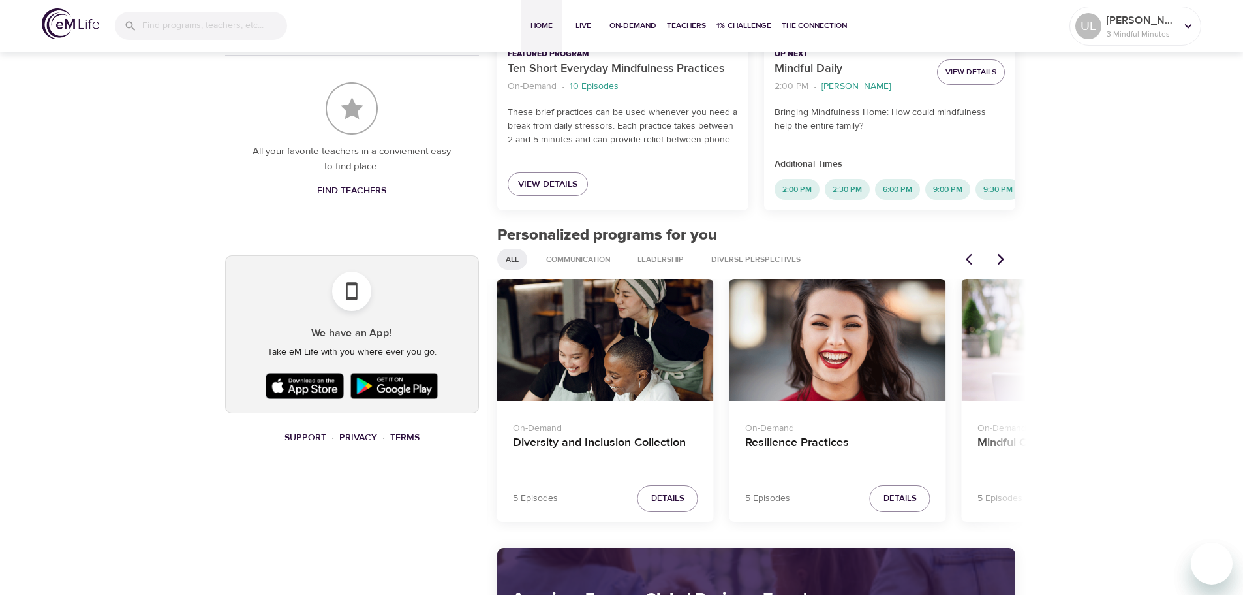
click at [1001, 266] on icon "Next items" at bounding box center [1001, 259] width 13 height 13
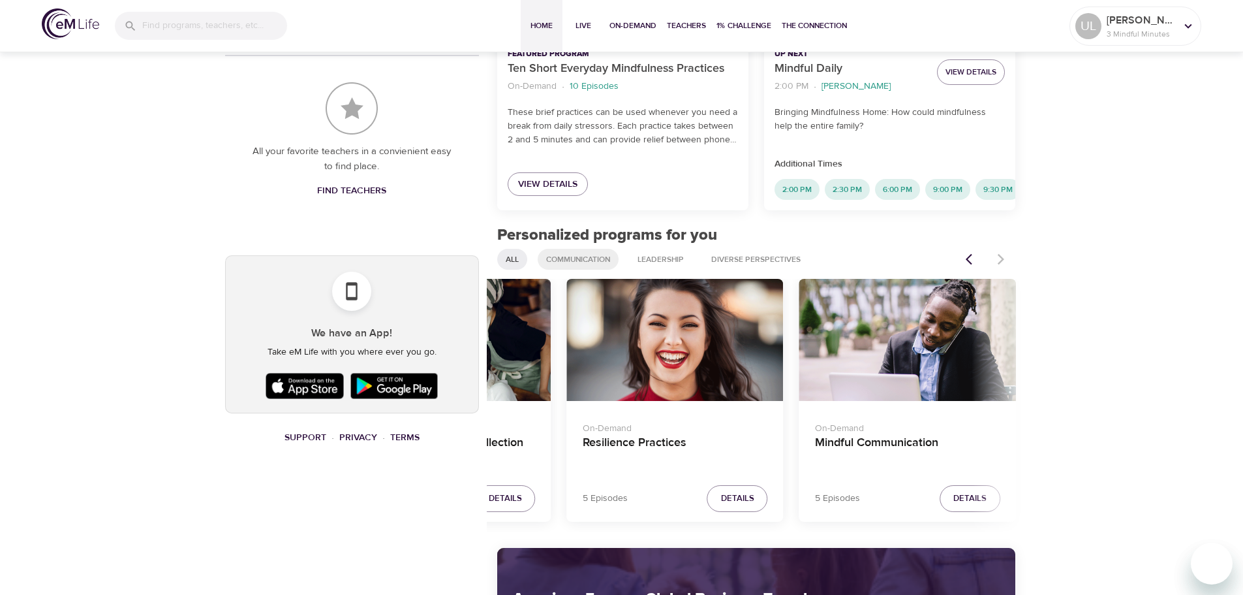
click at [571, 265] on span "Communication" at bounding box center [579, 259] width 80 height 11
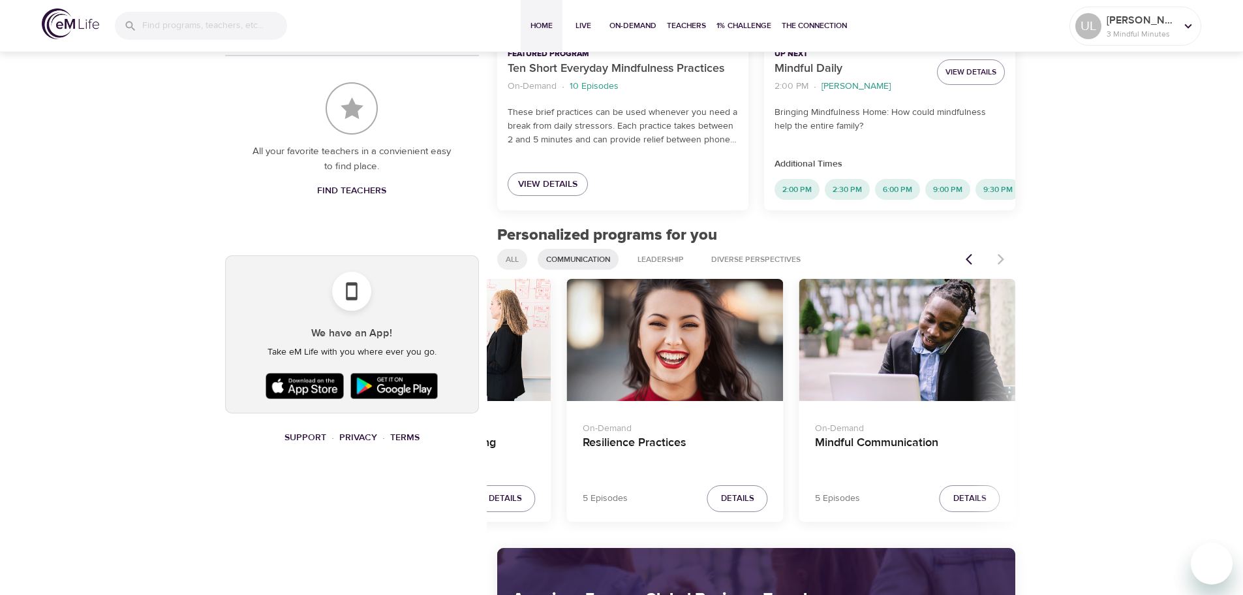
click at [512, 265] on span "All" at bounding box center [512, 259] width 29 height 11
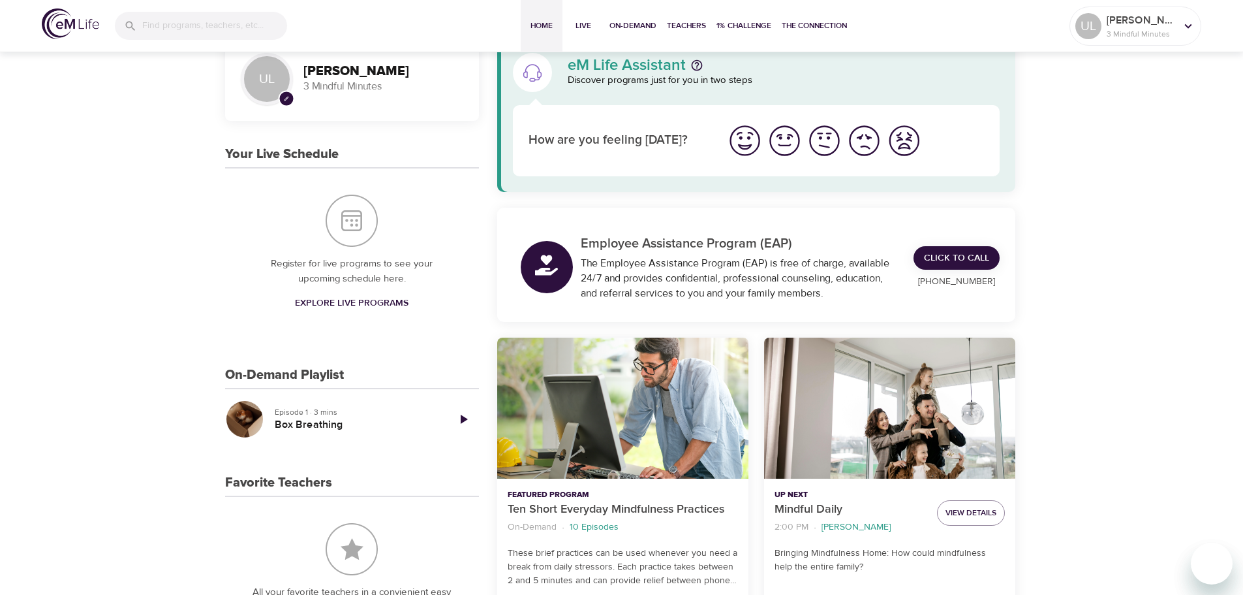
scroll to position [0, 0]
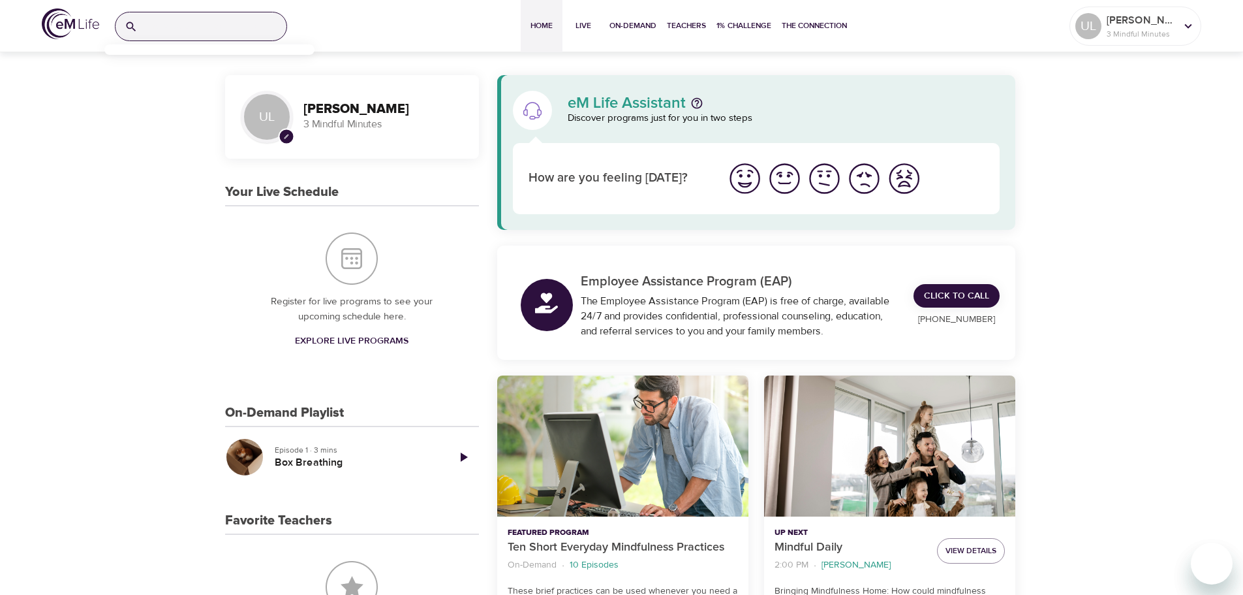
click at [168, 29] on input "search" at bounding box center [215, 26] width 144 height 28
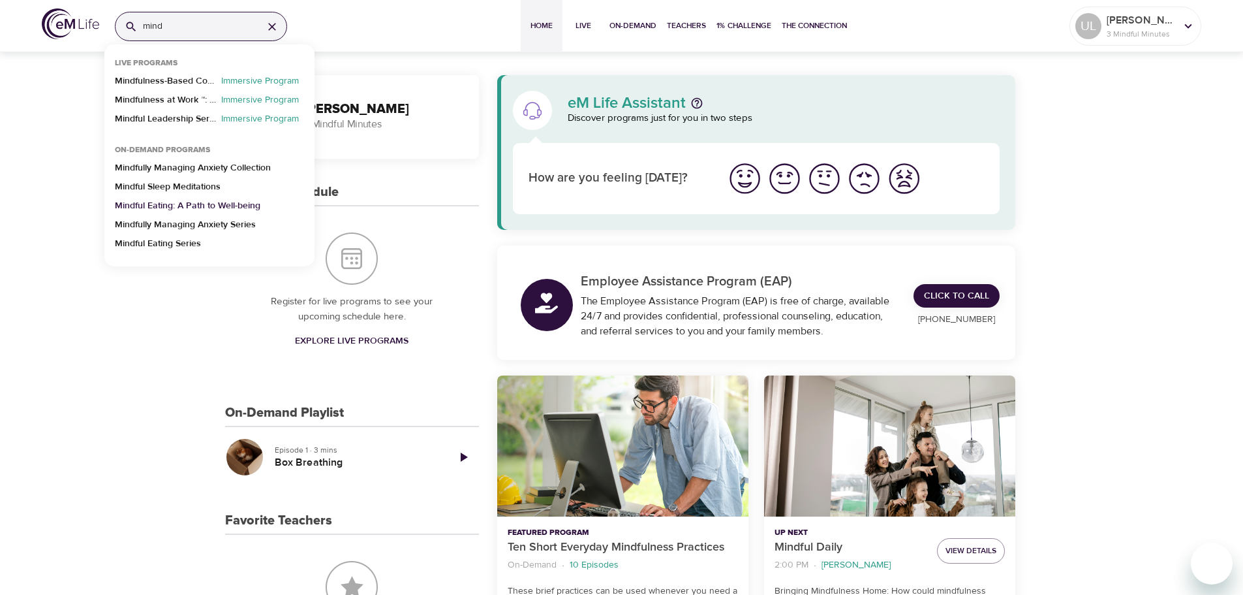
type input "mind"
click at [197, 204] on p "Mindful Eating: A Path to Well-being" at bounding box center [188, 208] width 146 height 19
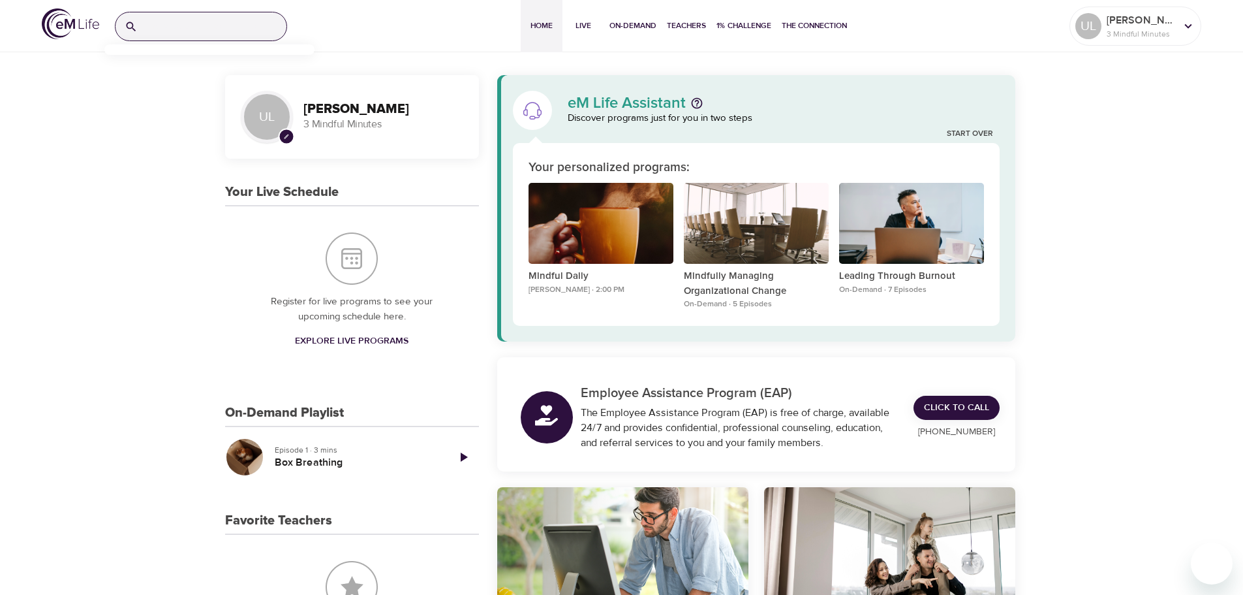
click at [198, 23] on input "search" at bounding box center [215, 26] width 144 height 28
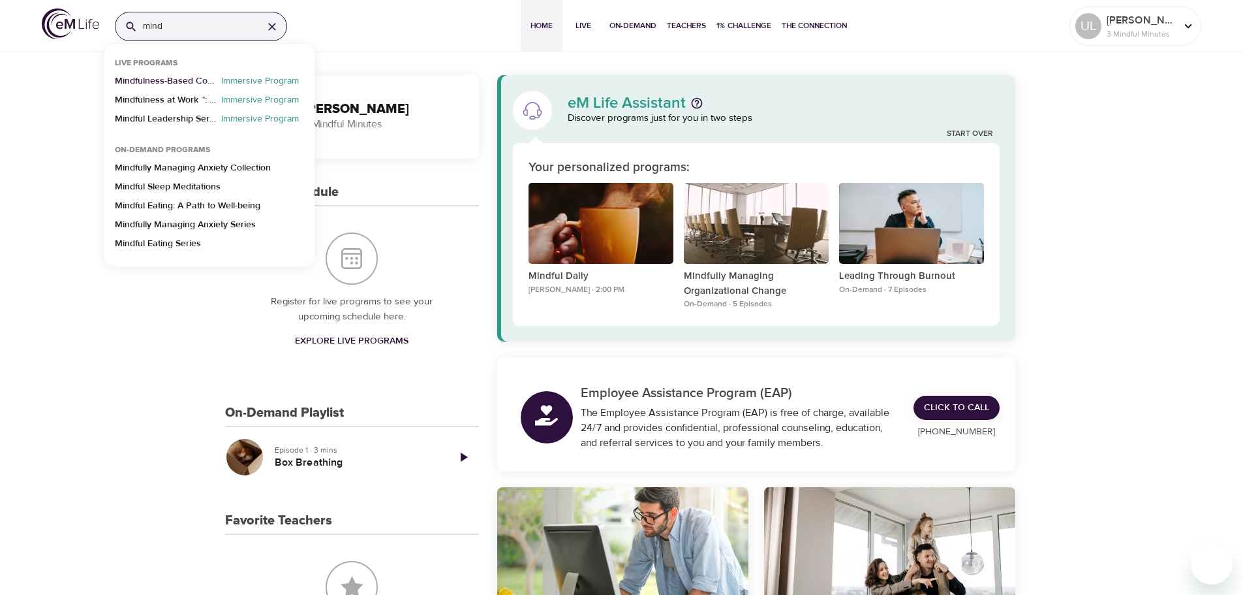
type input "mind"
click at [181, 79] on p "Mindfulness-Based Cognitive Training (MBCT)" at bounding box center [165, 83] width 101 height 19
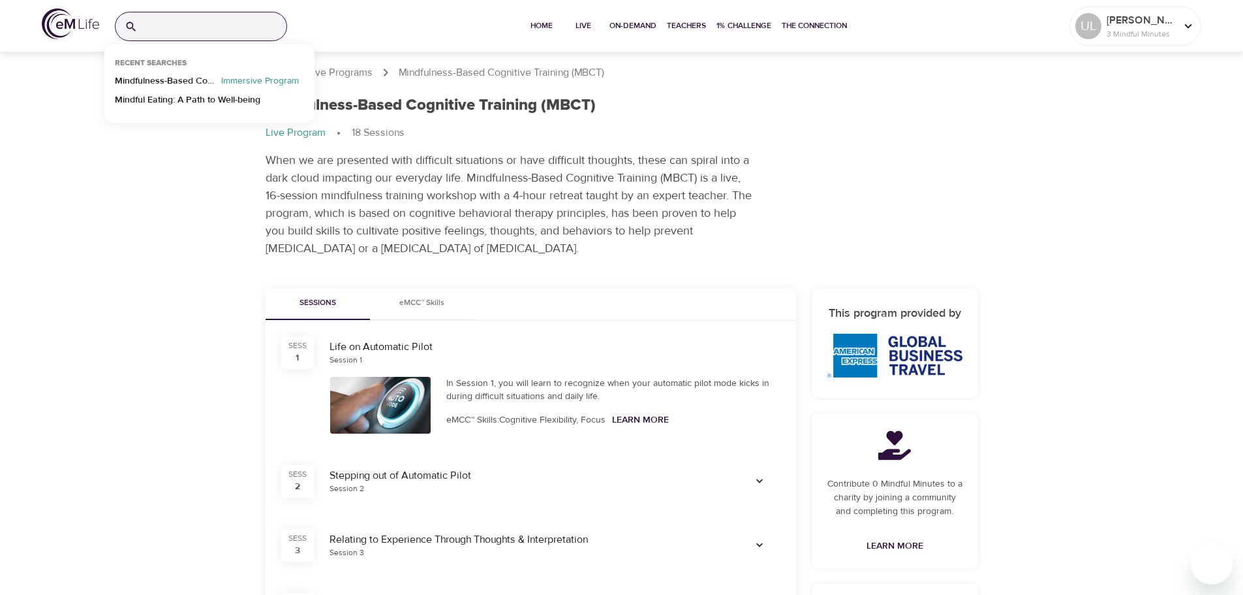
click at [236, 28] on input "search" at bounding box center [215, 26] width 144 height 28
type input "mindfullness practise short"
click at [196, 80] on p "Ten Short Everyday Mindfulness Practices" at bounding box center [201, 83] width 172 height 19
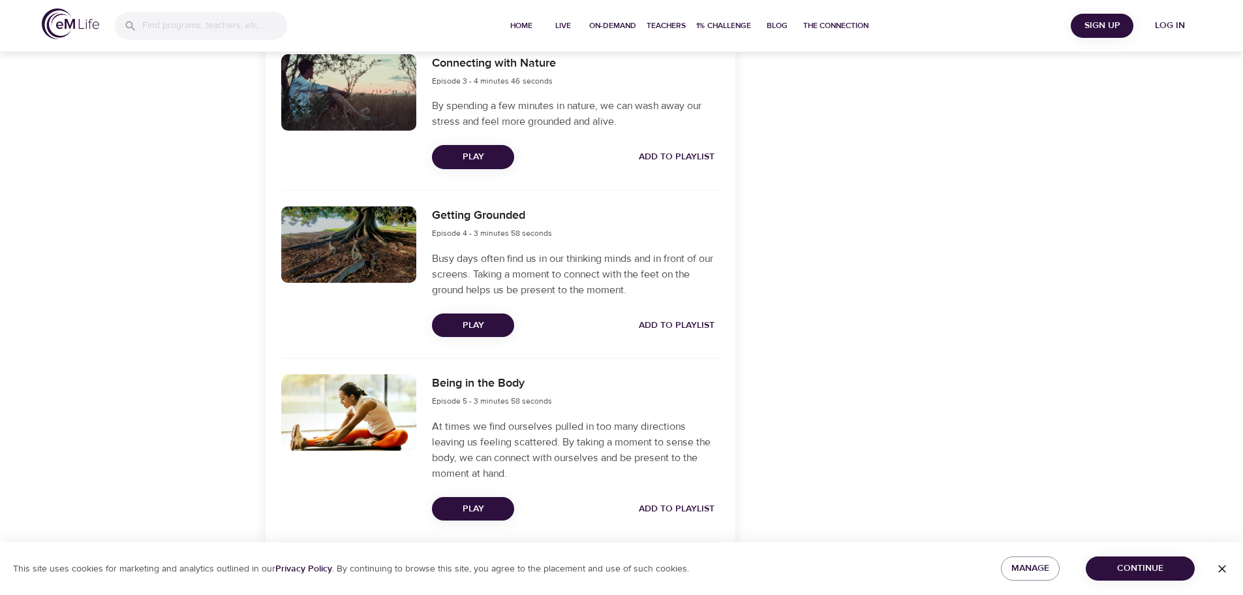
scroll to position [815, 0]
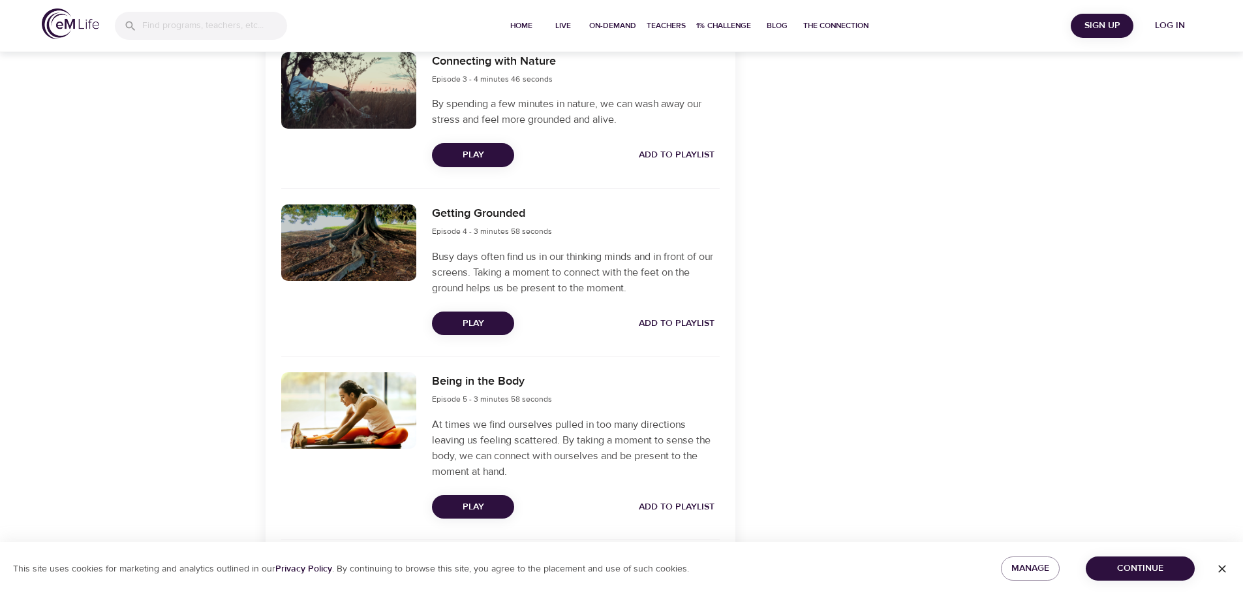
click at [469, 322] on span "Play" at bounding box center [473, 323] width 61 height 16
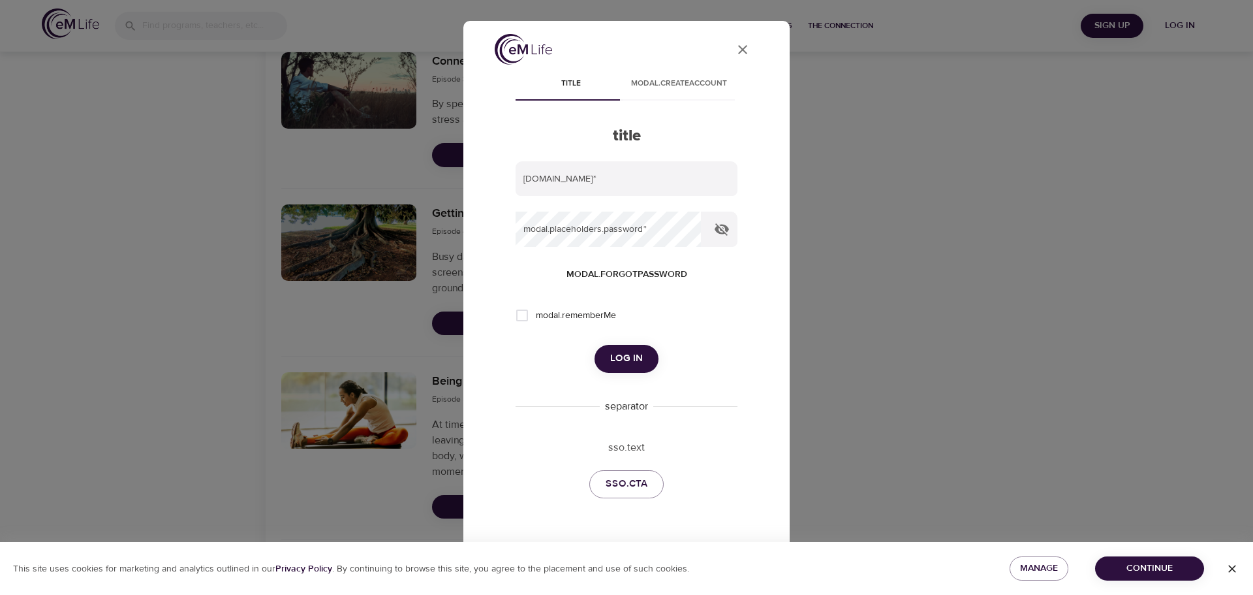
type input "[EMAIL_ADDRESS][DOMAIN_NAME]"
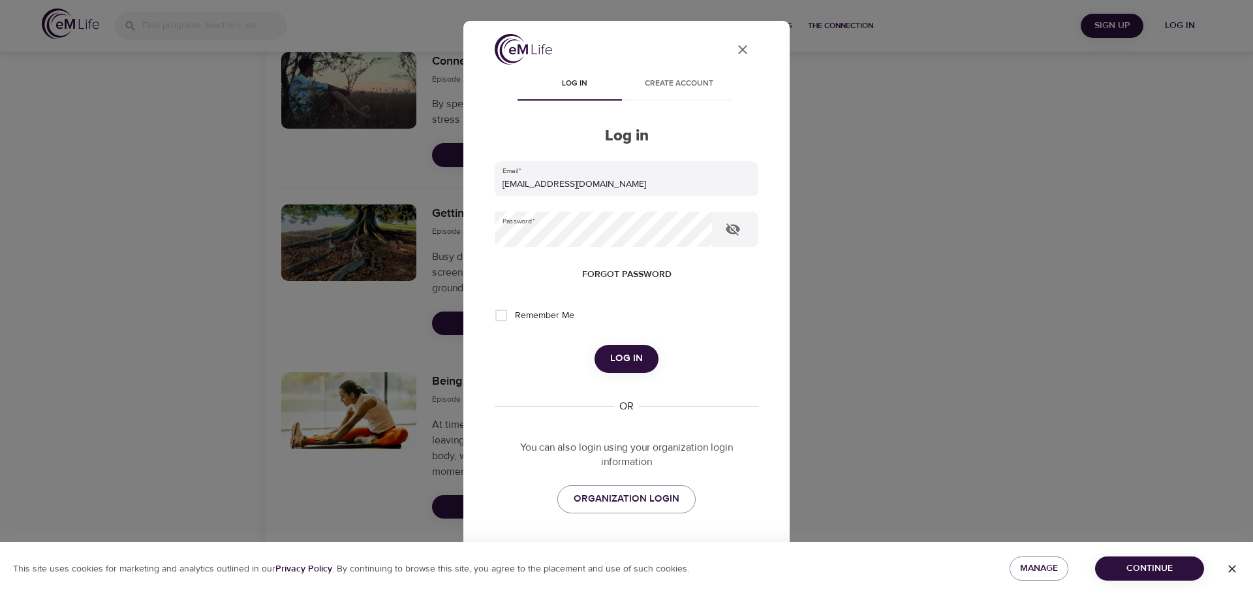
click at [633, 352] on span "Log in" at bounding box center [626, 358] width 33 height 17
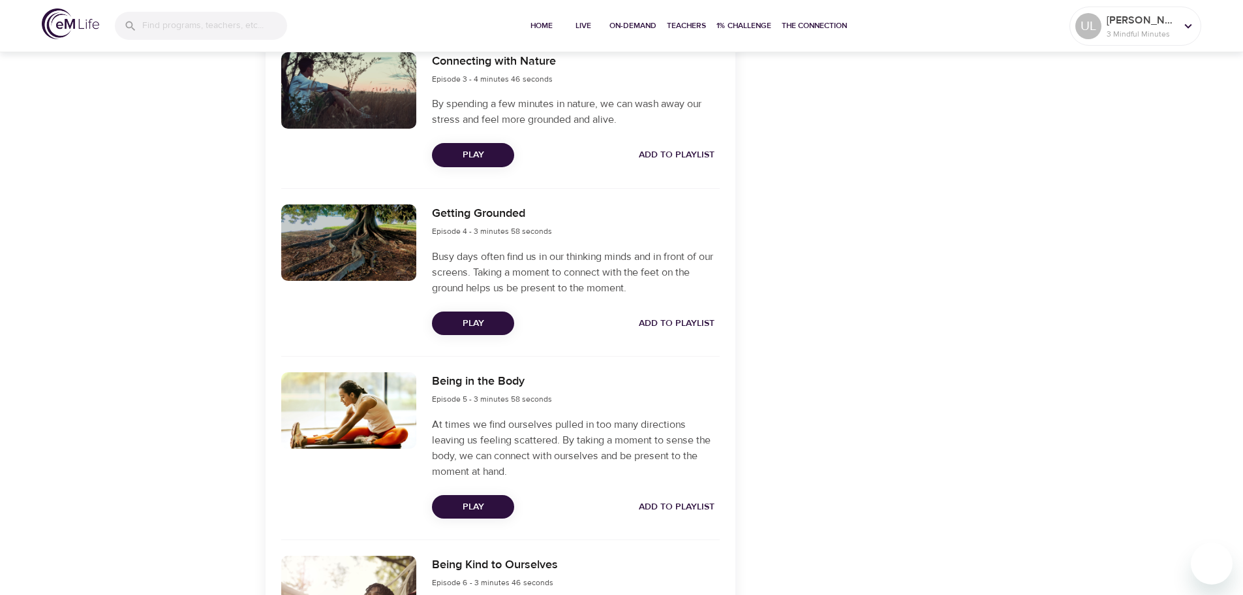
click at [483, 322] on span "Play" at bounding box center [473, 323] width 61 height 16
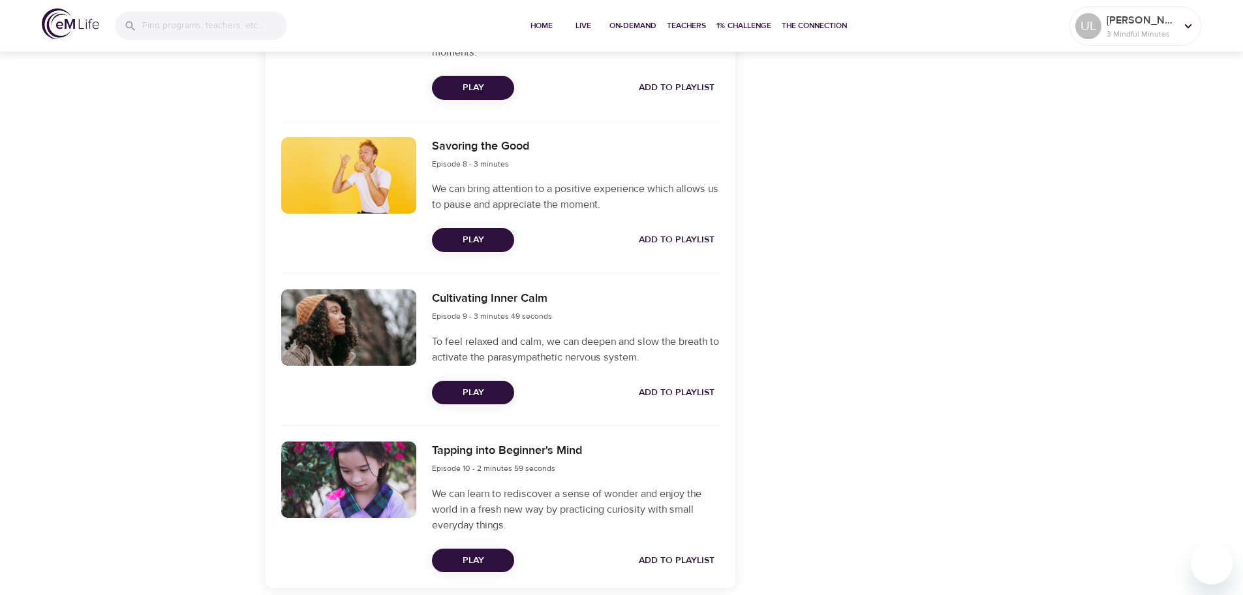
scroll to position [1556, 0]
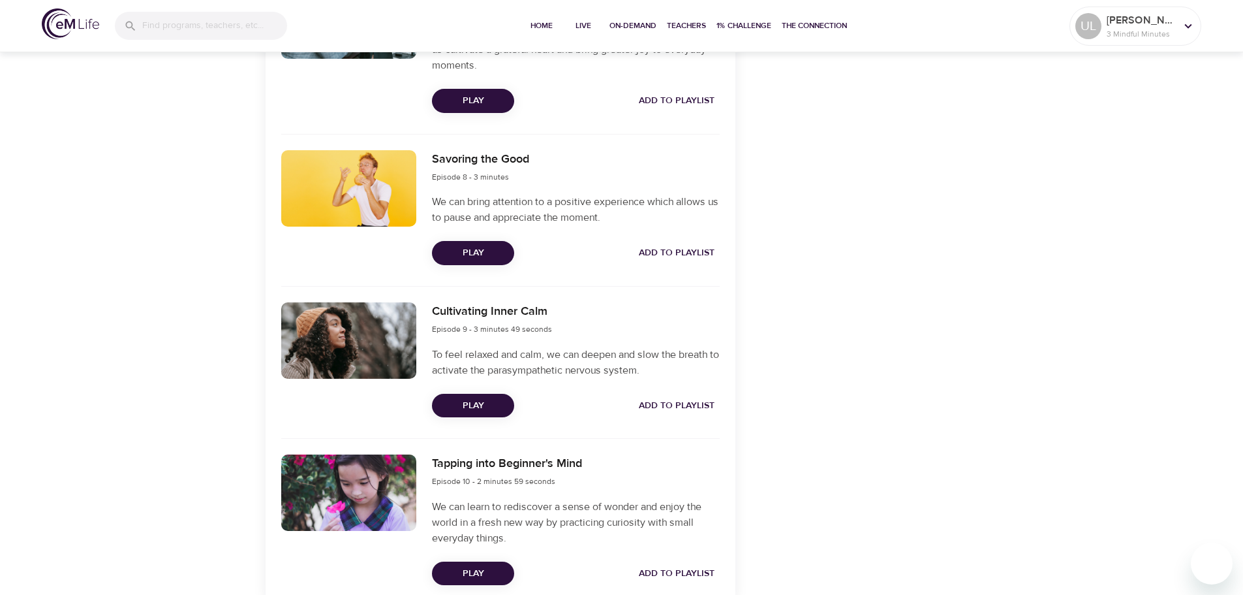
click at [479, 254] on span "Play" at bounding box center [473, 253] width 61 height 16
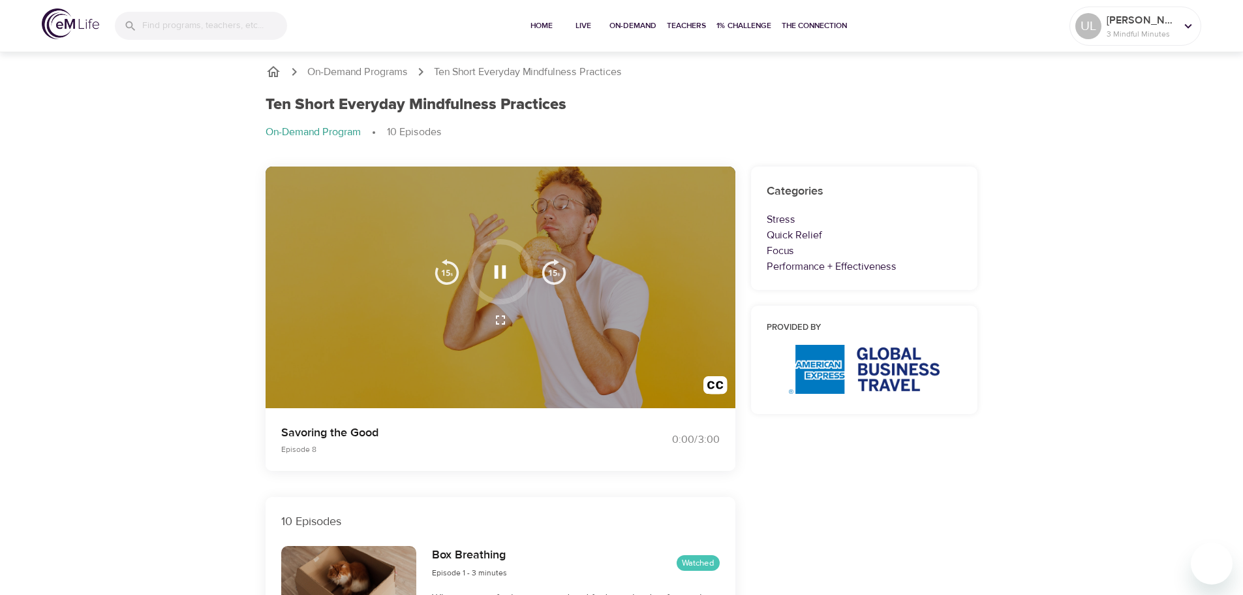
scroll to position [0, 0]
drag, startPoint x: 384, startPoint y: 435, endPoint x: 280, endPoint y: 430, distance: 103.9
click at [280, 430] on div "Savoring the Good Episode 8" at bounding box center [444, 439] width 341 height 47
copy p "Savoring the Good"
